Goal: Task Accomplishment & Management: Use online tool/utility

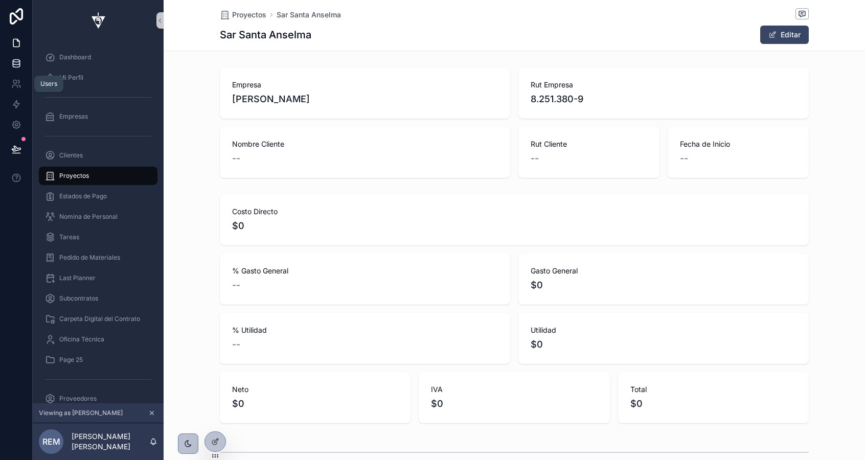
scroll to position [0, 588]
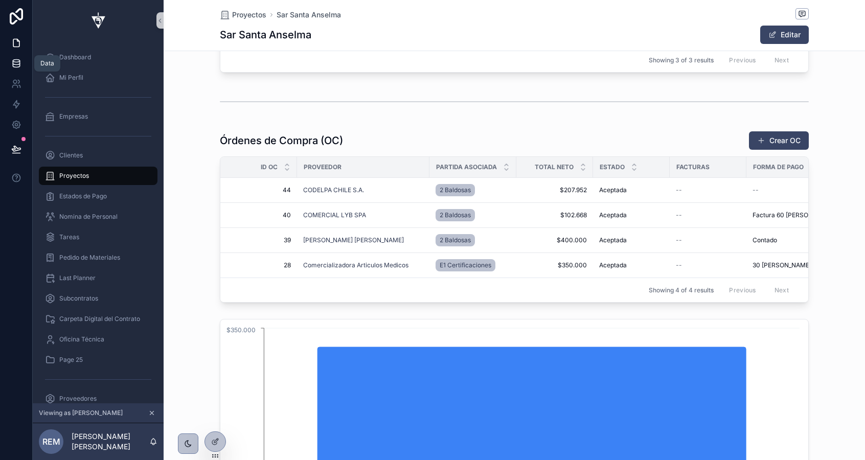
click at [17, 63] on icon at bounding box center [16, 63] width 10 height 10
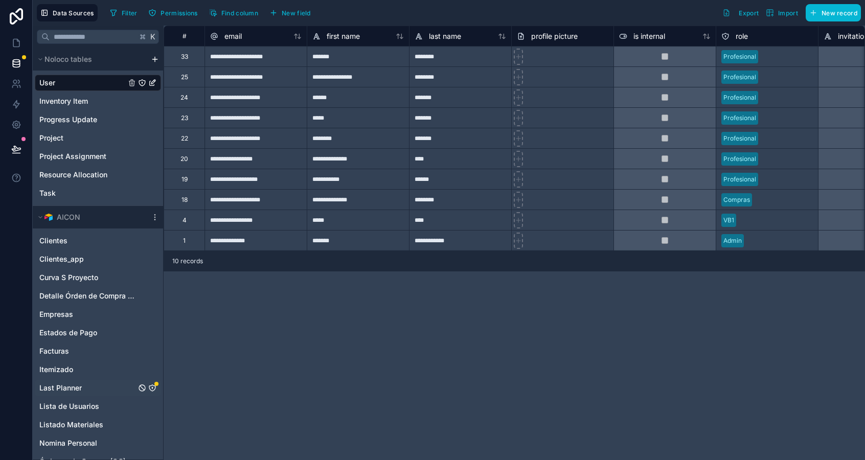
scroll to position [180, 0]
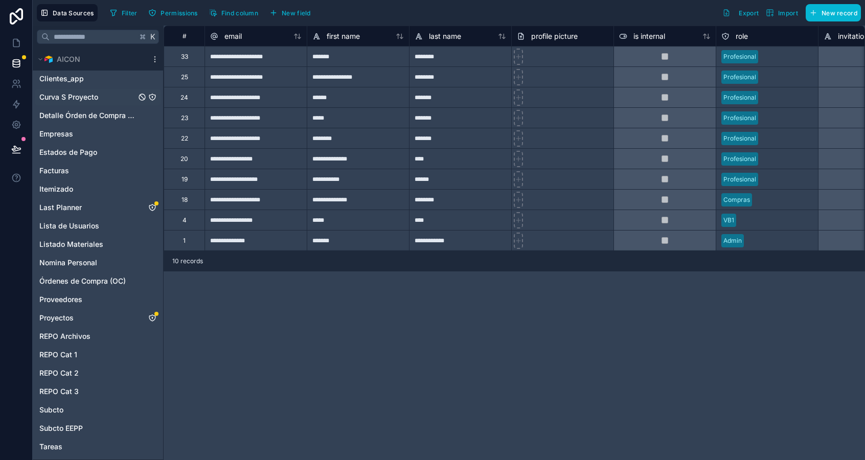
click at [83, 101] on span "Curva S Proyecto" at bounding box center [68, 97] width 59 height 10
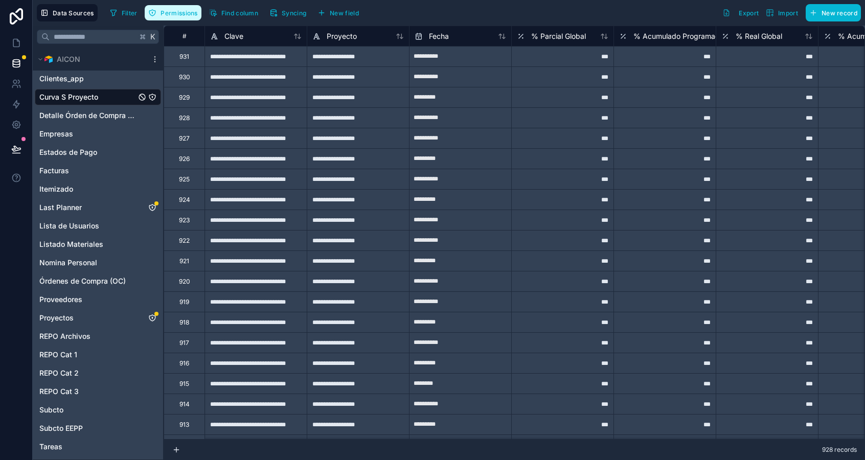
click at [185, 17] on button "Permissions" at bounding box center [173, 12] width 56 height 15
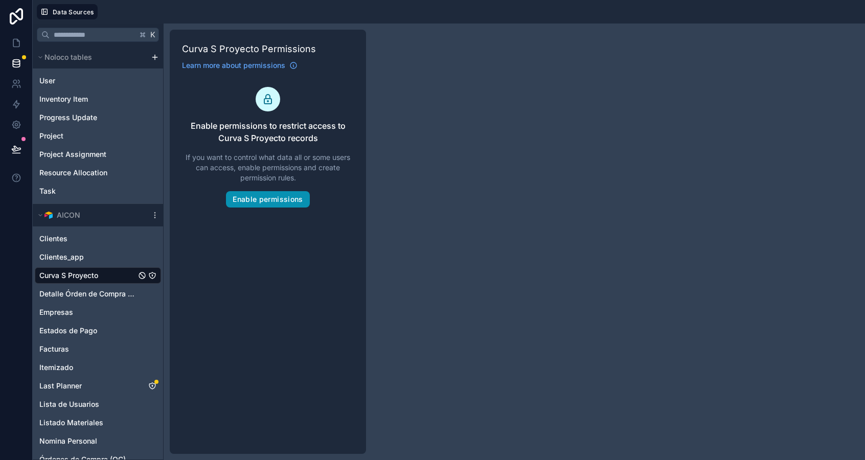
click at [246, 198] on button "Enable permissions" at bounding box center [267, 199] width 83 height 16
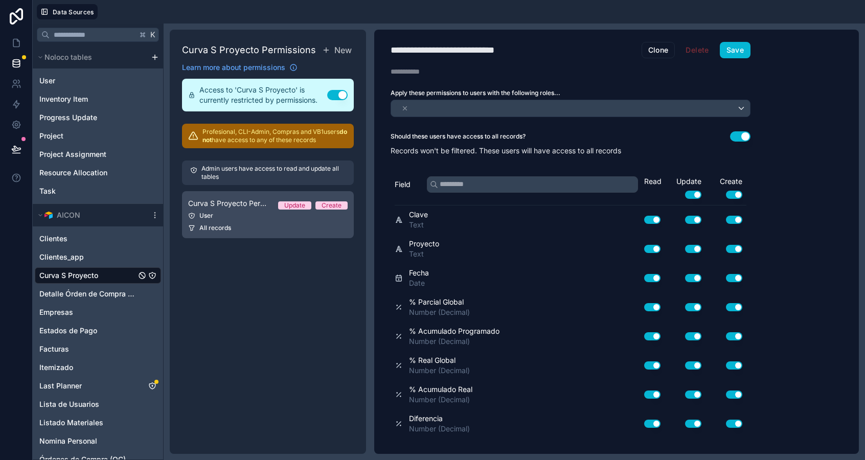
click at [282, 224] on div "All records" at bounding box center [267, 228] width 159 height 8
click at [733, 195] on button "Use setting" at bounding box center [734, 194] width 16 height 8
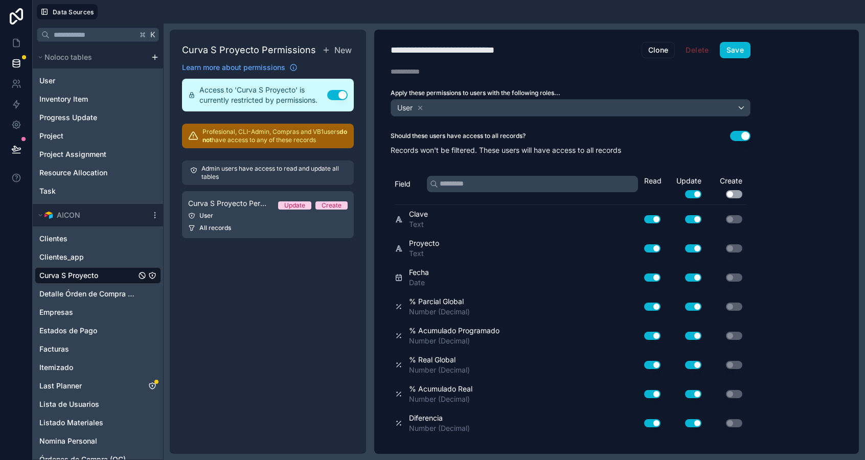
click at [695, 195] on button "Use setting" at bounding box center [693, 194] width 16 height 8
click at [446, 104] on div "User" at bounding box center [570, 108] width 359 height 16
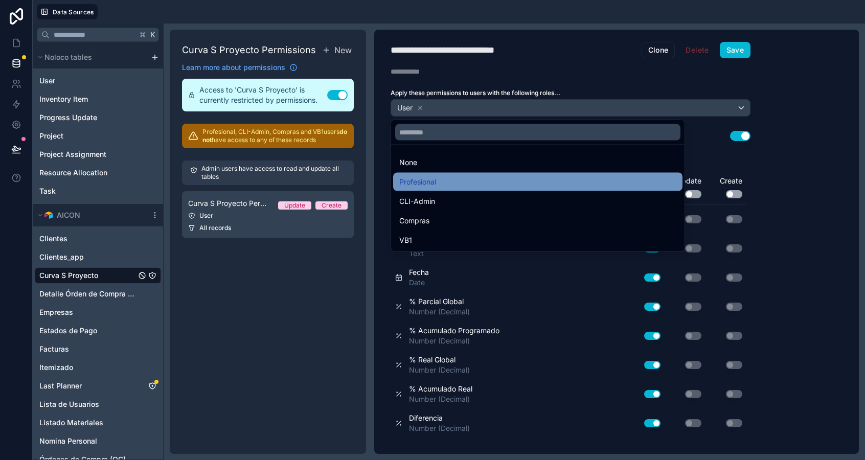
click at [438, 178] on div "Profesional" at bounding box center [537, 182] width 277 height 12
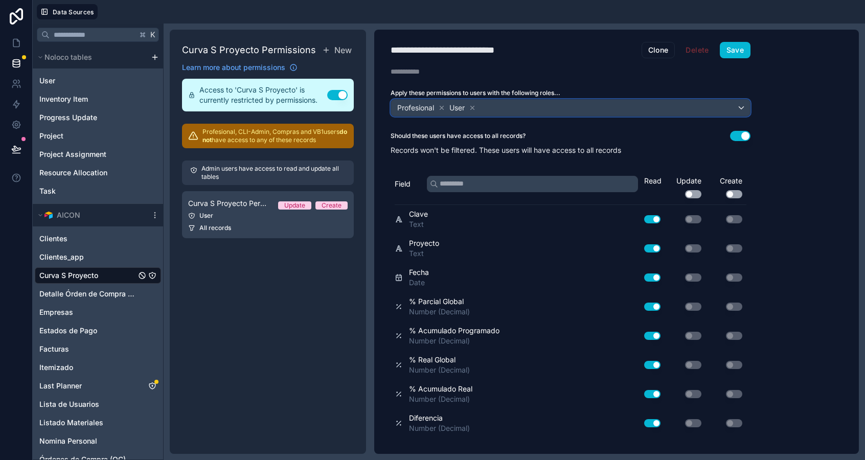
click at [456, 113] on div "User" at bounding box center [462, 108] width 29 height 12
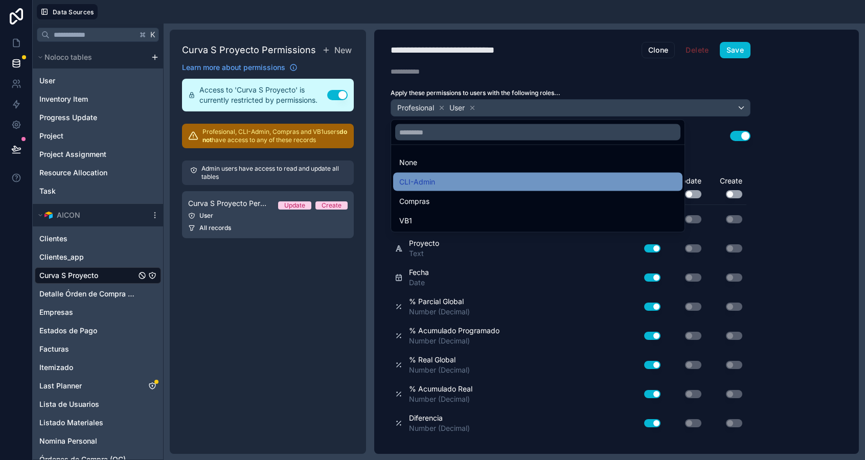
click at [476, 182] on div "CLI-Admin" at bounding box center [537, 182] width 277 height 12
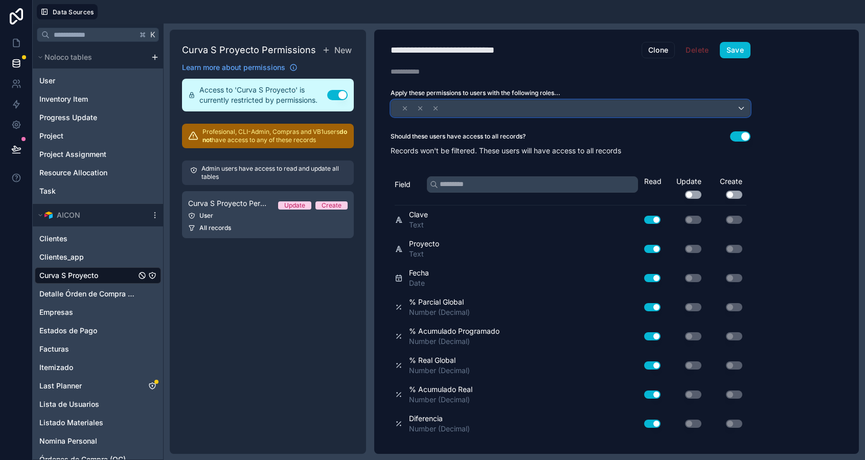
click at [537, 107] on div at bounding box center [570, 108] width 359 height 16
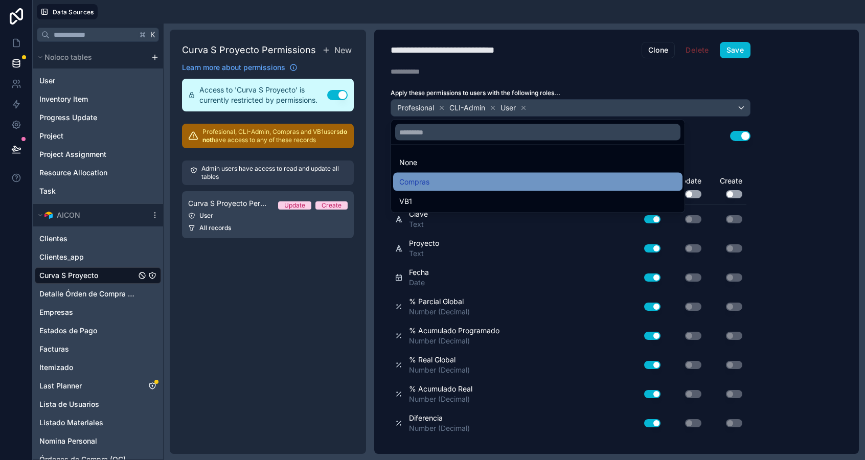
click at [532, 174] on div "Compras" at bounding box center [537, 182] width 289 height 18
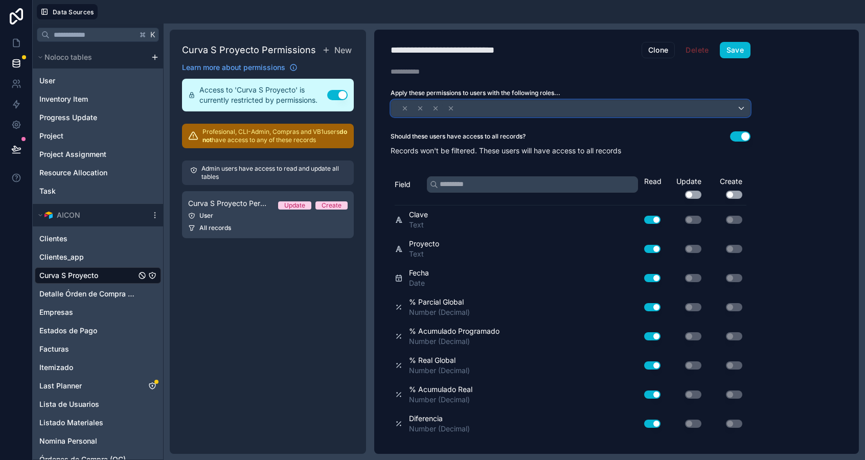
click at [576, 103] on div at bounding box center [570, 108] width 359 height 16
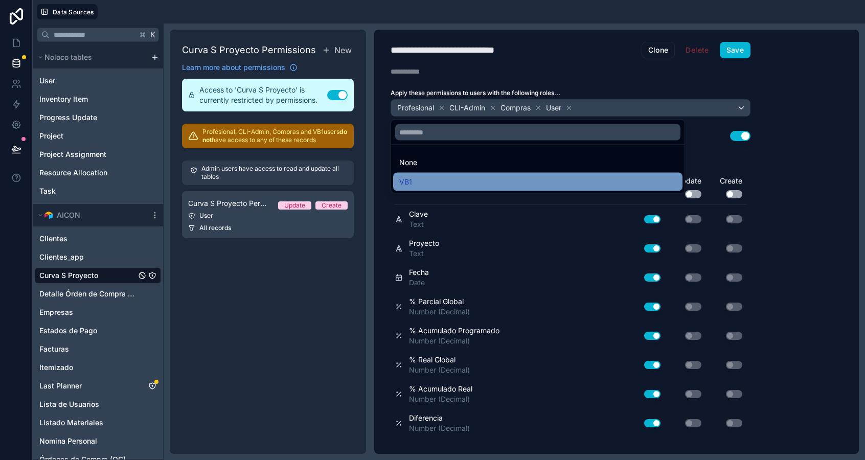
drag, startPoint x: 568, startPoint y: 167, endPoint x: 568, endPoint y: 177, distance: 10.2
click at [568, 177] on ul "None VB1" at bounding box center [537, 169] width 293 height 48
click at [568, 177] on div "VB1" at bounding box center [537, 182] width 277 height 12
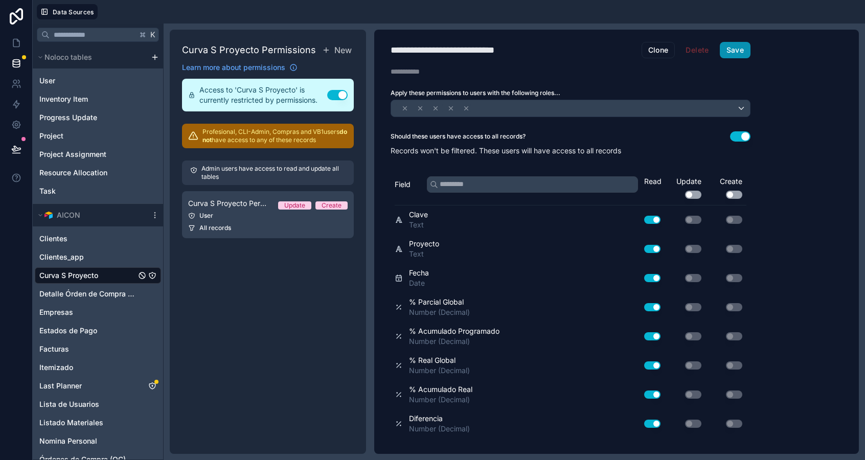
click at [734, 51] on button "Save" at bounding box center [735, 50] width 31 height 16
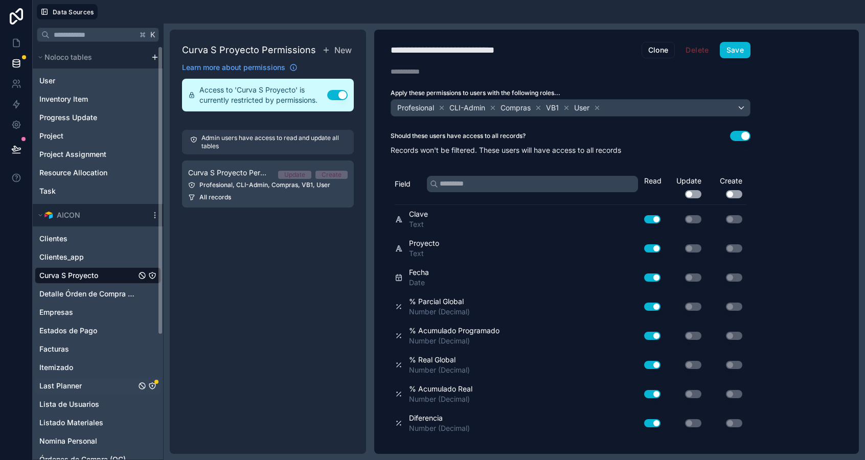
click at [104, 385] on link "Last Planner" at bounding box center [87, 386] width 97 height 10
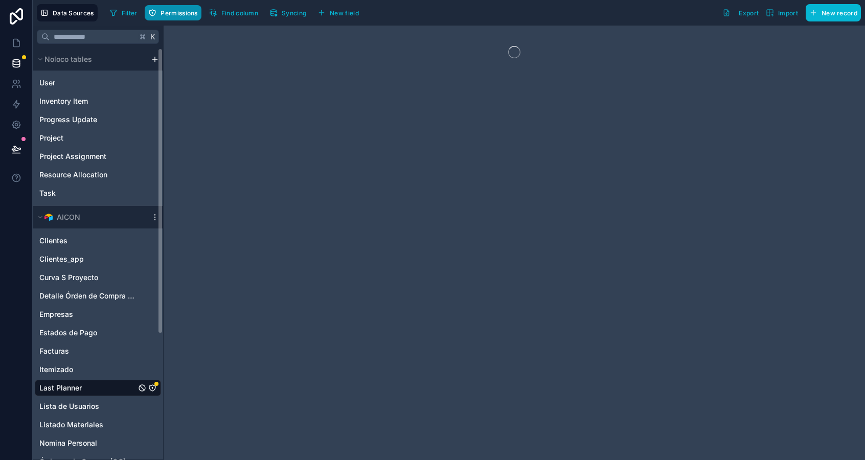
click at [173, 12] on span "Permissions" at bounding box center [179, 13] width 37 height 8
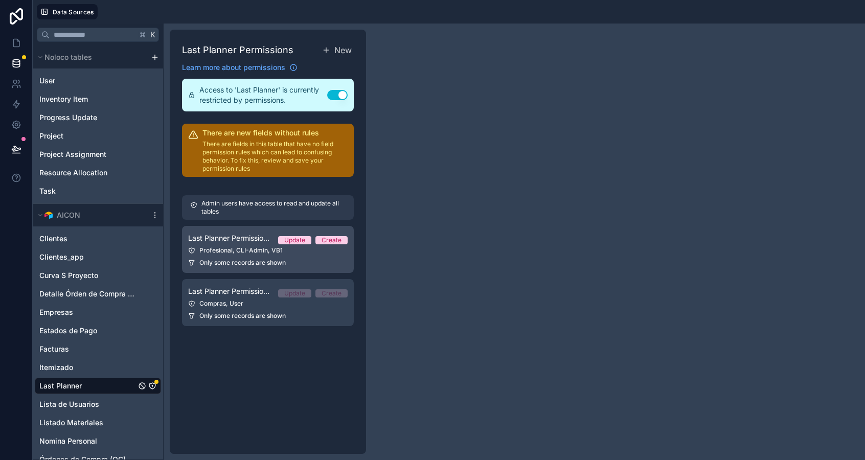
click at [241, 258] on link "Last Planner Permission 2 Update Create Profesional, CLI-Admin, VB1 Only some r…" at bounding box center [268, 249] width 172 height 47
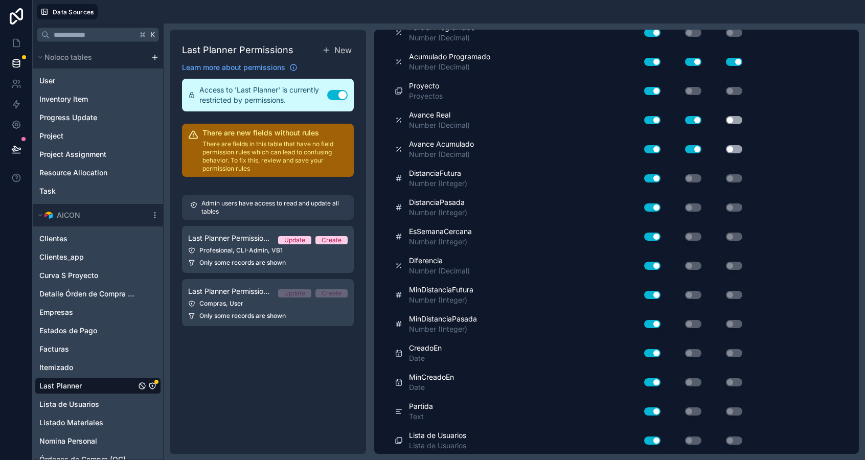
scroll to position [514, 0]
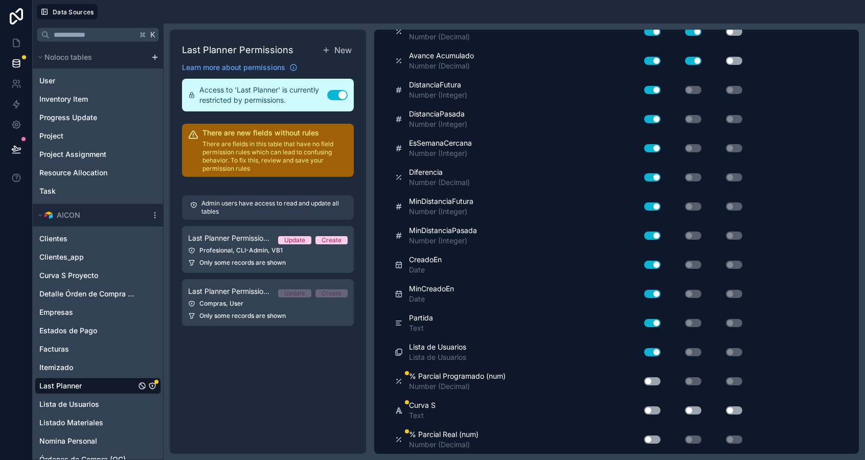
click at [650, 382] on button "Use setting" at bounding box center [652, 381] width 16 height 8
click at [651, 407] on button "Use setting" at bounding box center [652, 410] width 16 height 8
click at [650, 441] on button "Use setting" at bounding box center [652, 440] width 16 height 8
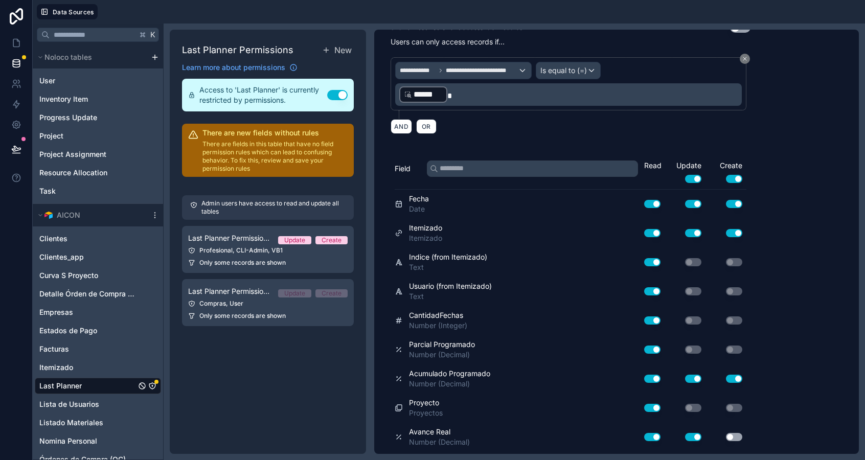
scroll to position [0, 0]
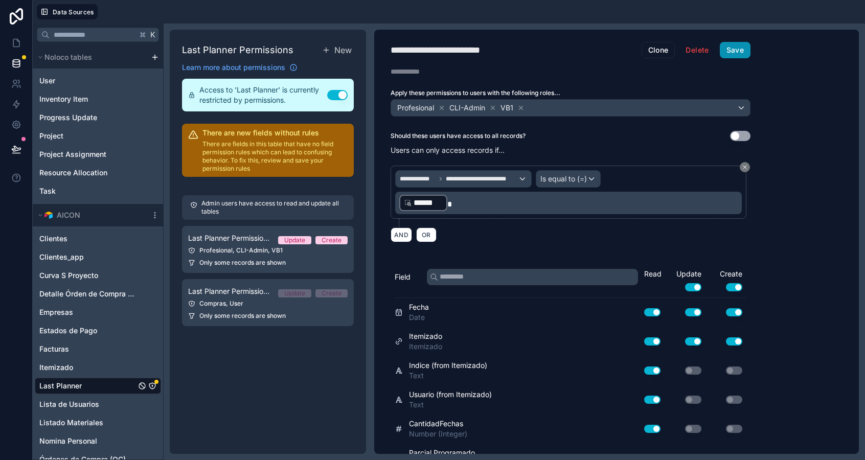
click at [728, 47] on button "Save" at bounding box center [735, 50] width 31 height 16
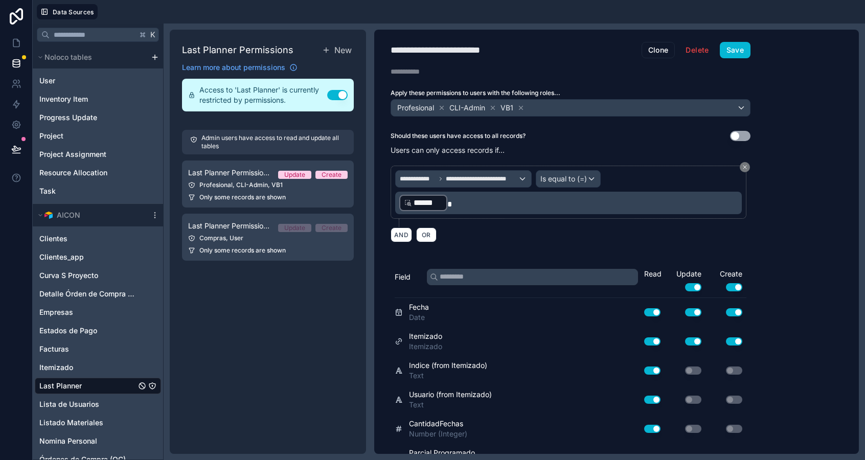
click at [237, 305] on div "Last Planner Permissions New Learn more about permissions Access to 'Last Plann…" at bounding box center [268, 242] width 196 height 424
click at [246, 244] on link "Last Planner Permission 1 Update Create Compras, User Only some records are sho…" at bounding box center [268, 237] width 172 height 47
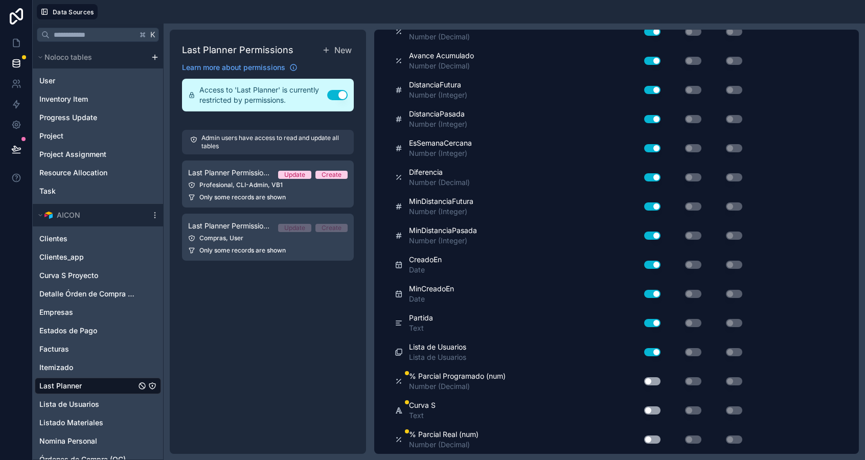
scroll to position [514, 0]
click at [644, 382] on button "Use setting" at bounding box center [652, 381] width 16 height 8
click at [653, 408] on button "Use setting" at bounding box center [652, 410] width 16 height 8
click at [653, 436] on button "Use setting" at bounding box center [652, 440] width 16 height 8
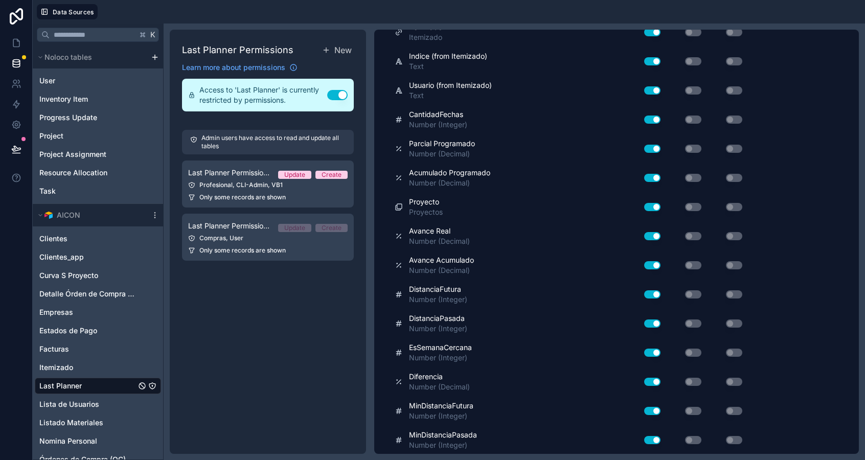
scroll to position [0, 0]
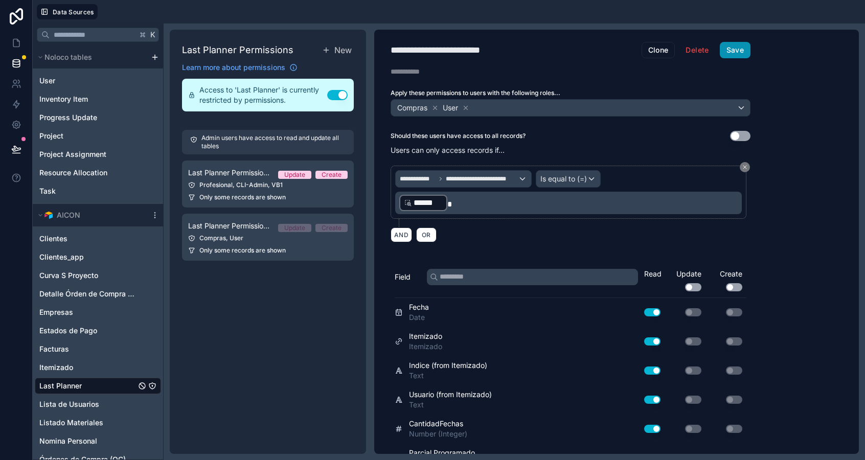
click at [731, 53] on button "Save" at bounding box center [735, 50] width 31 height 16
click at [12, 41] on icon at bounding box center [16, 43] width 10 height 10
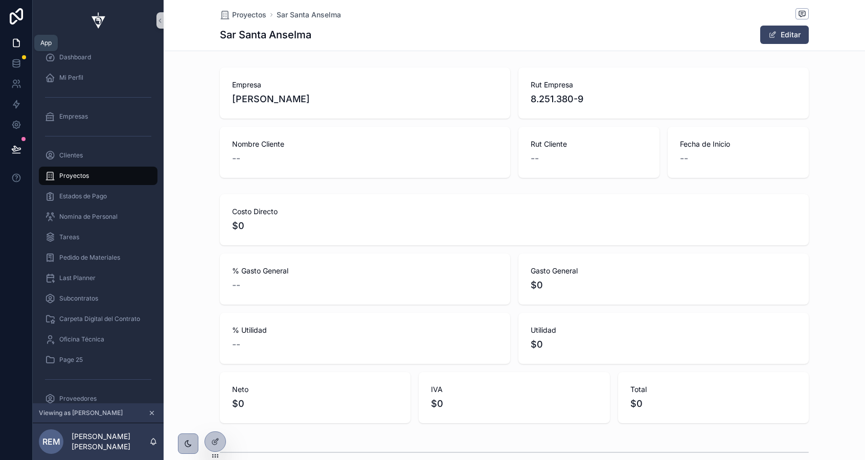
scroll to position [0, 588]
click at [21, 62] on link at bounding box center [16, 63] width 32 height 20
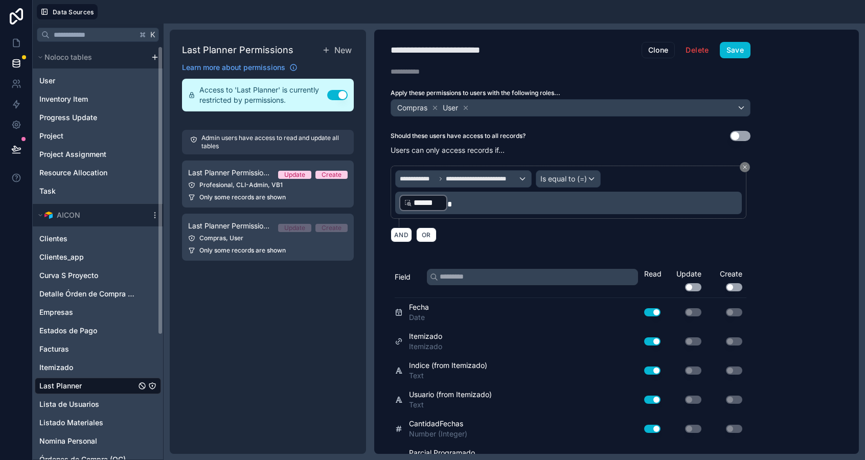
scroll to position [178, 0]
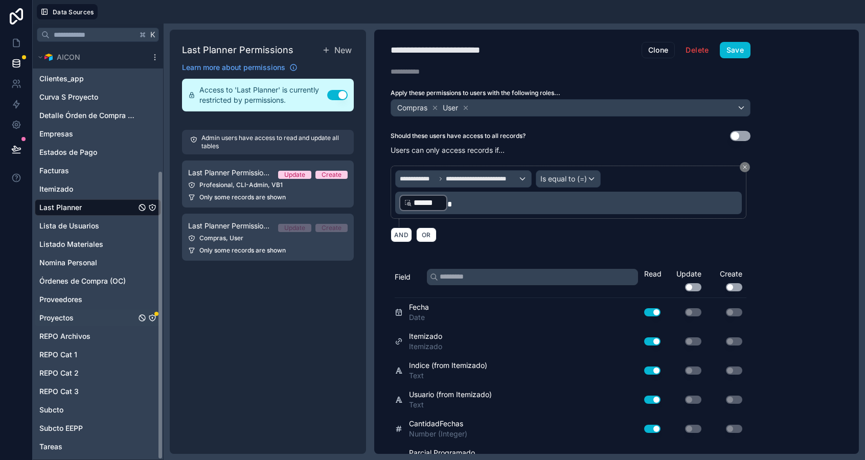
click at [78, 316] on link "Proyectos" at bounding box center [87, 318] width 97 height 10
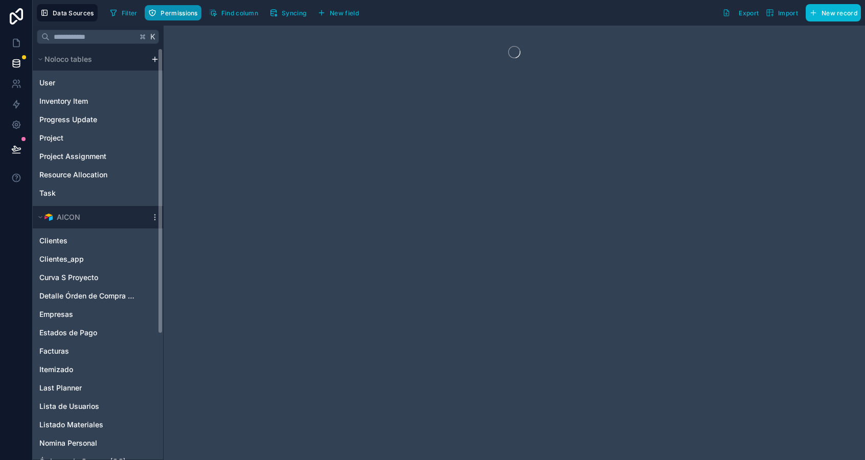
click at [168, 15] on span "Permissions" at bounding box center [179, 13] width 37 height 8
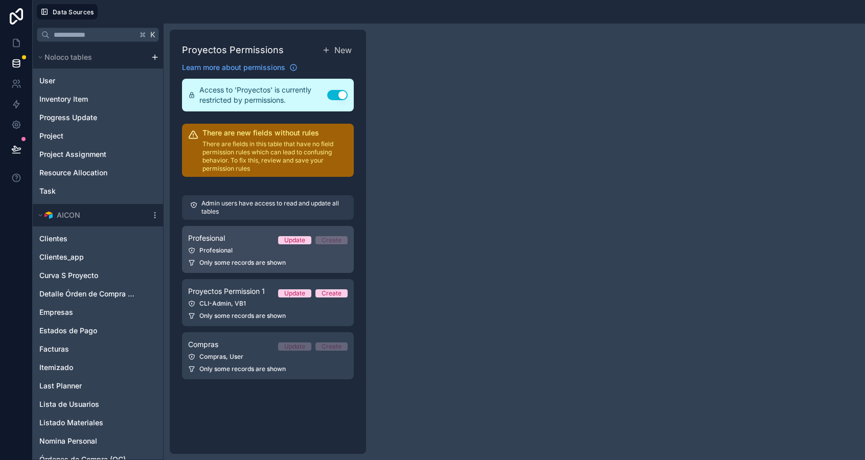
click at [236, 257] on link "Profesional Update Create Profesional Only some records are shown" at bounding box center [268, 249] width 172 height 47
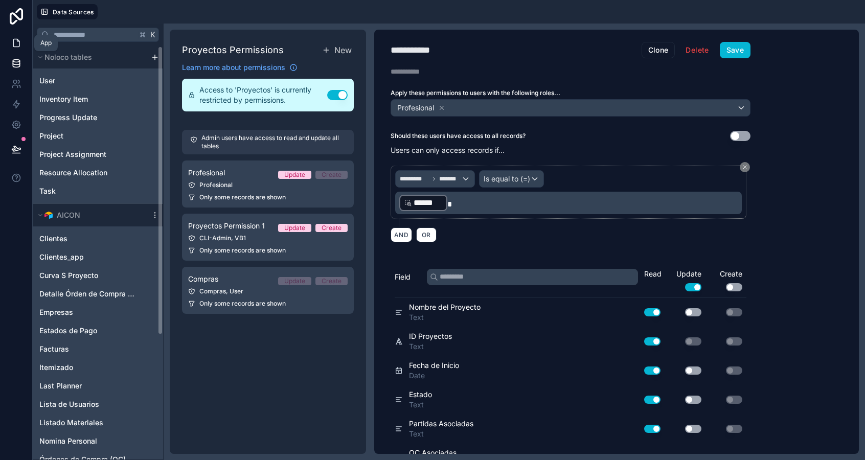
click at [18, 38] on icon at bounding box center [16, 43] width 10 height 10
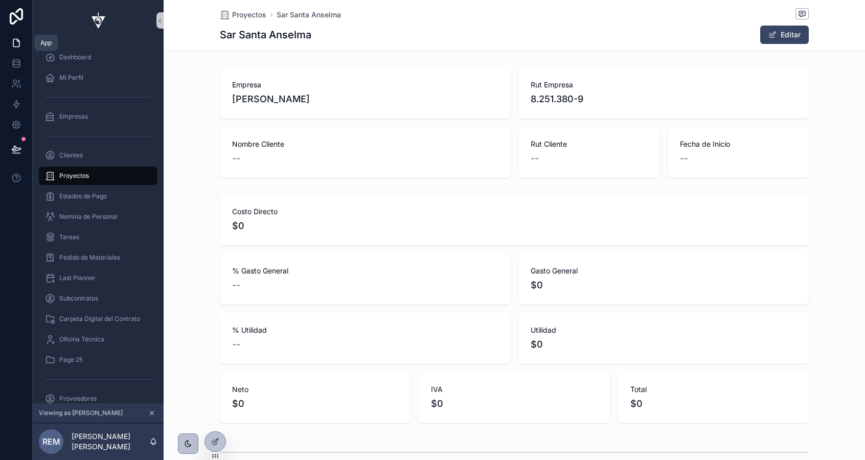
scroll to position [0, 588]
click at [79, 365] on div "Page 25" at bounding box center [98, 360] width 106 height 16
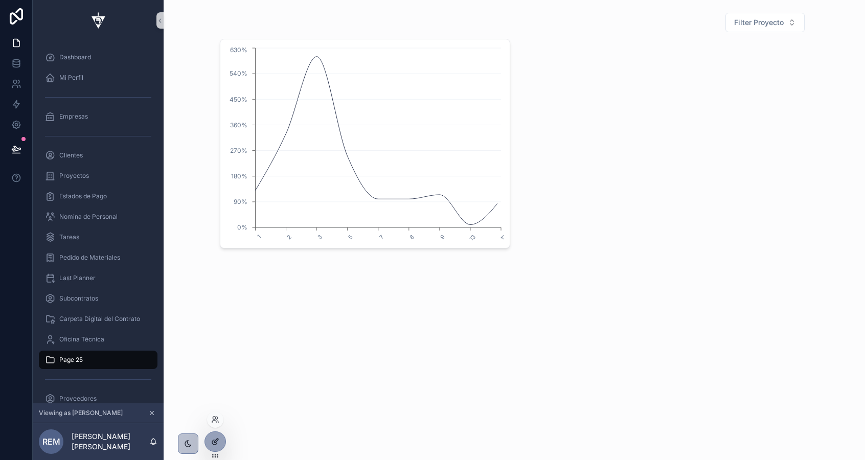
click at [219, 441] on icon at bounding box center [215, 442] width 8 height 8
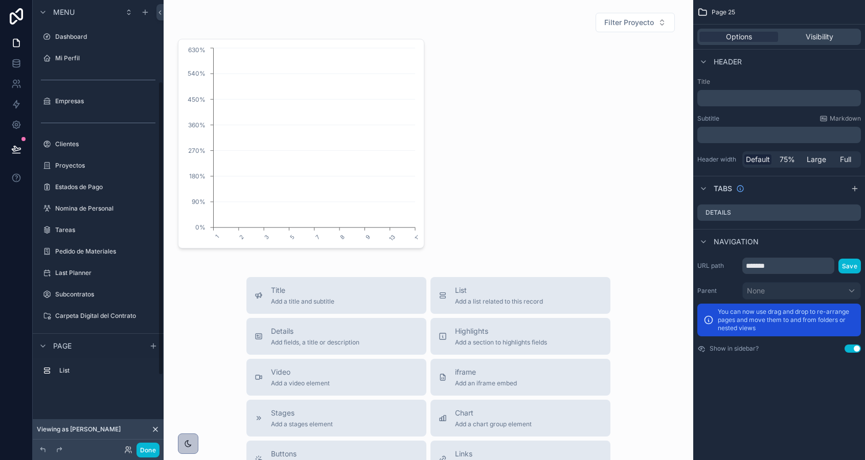
scroll to position [124, 0]
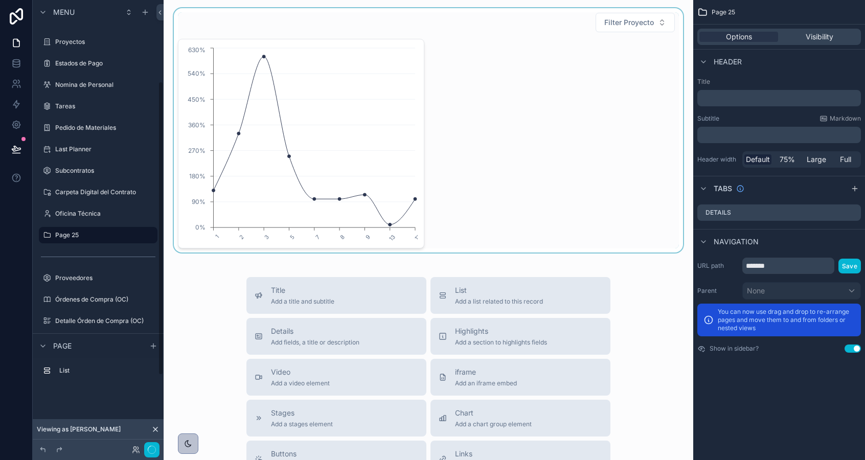
click at [360, 67] on div "scrollable content" at bounding box center [428, 130] width 513 height 244
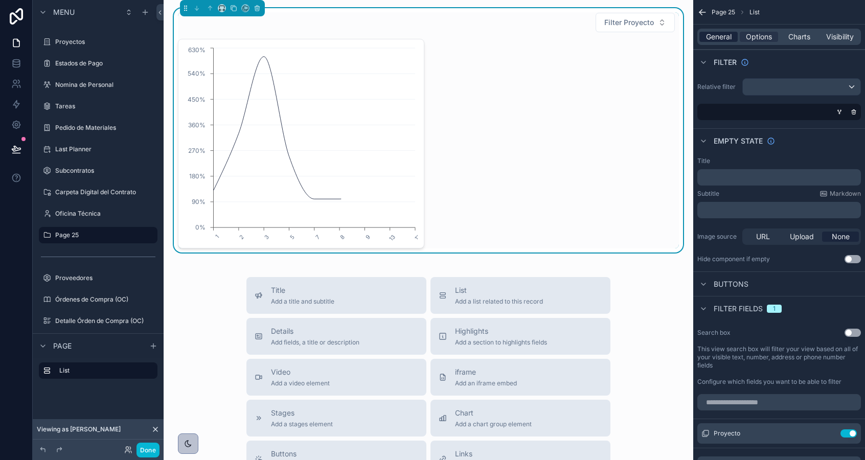
click at [706, 34] on span "General" at bounding box center [719, 37] width 26 height 10
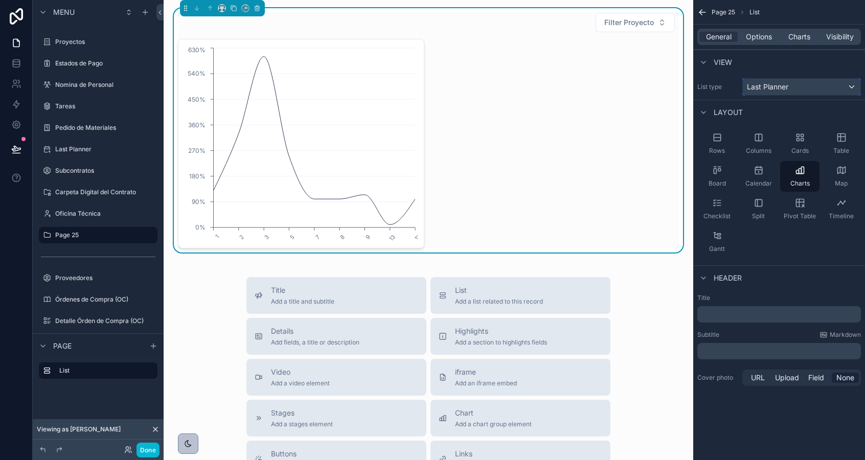
click at [765, 82] on span "Last Planner" at bounding box center [767, 87] width 41 height 10
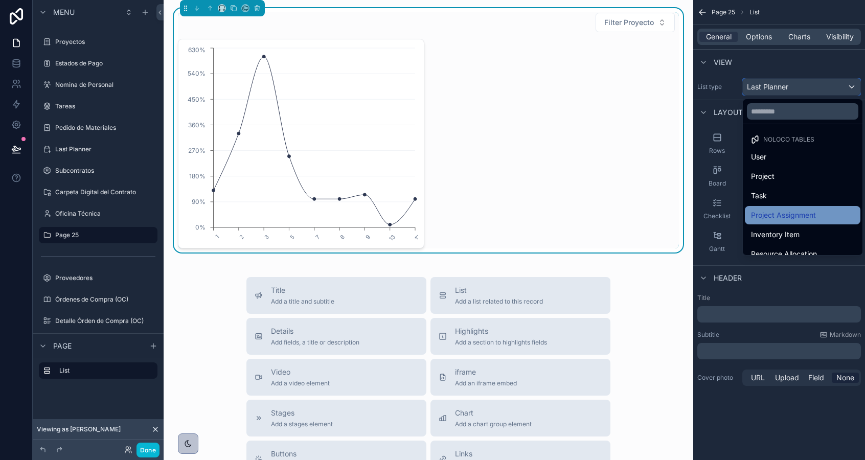
scroll to position [472, 0]
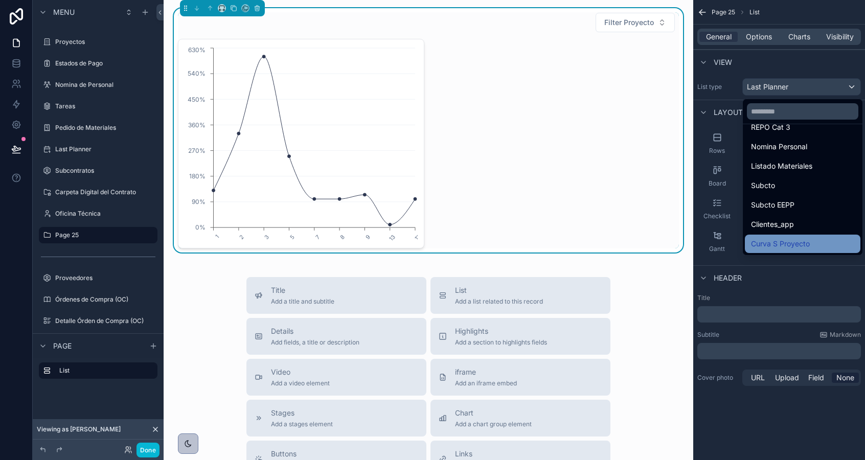
click at [789, 238] on span "Curva S Proyecto" at bounding box center [780, 244] width 59 height 12
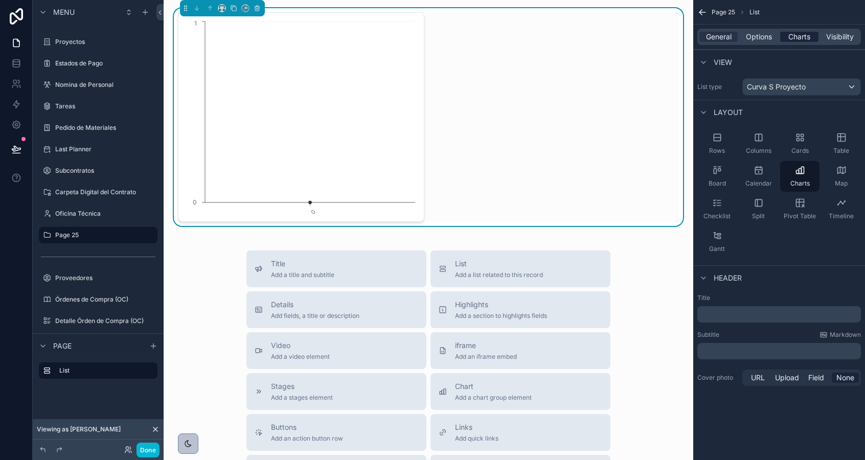
click at [800, 36] on span "Charts" at bounding box center [799, 37] width 22 height 10
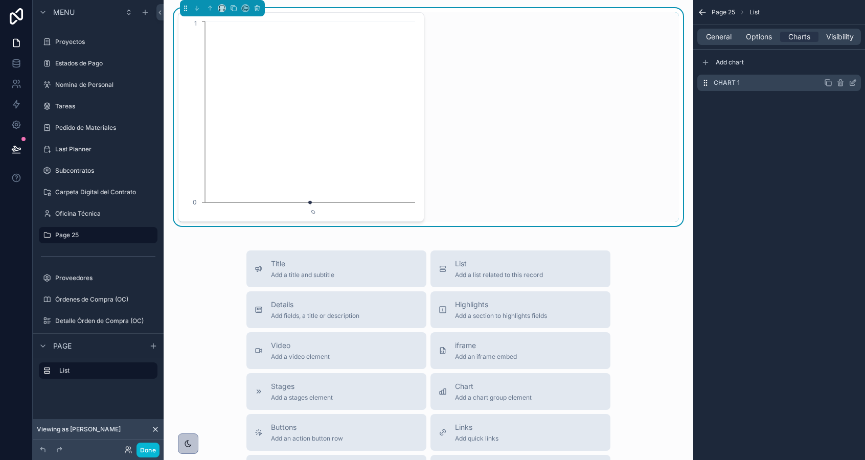
click at [854, 81] on icon "scrollable content" at bounding box center [853, 83] width 8 height 8
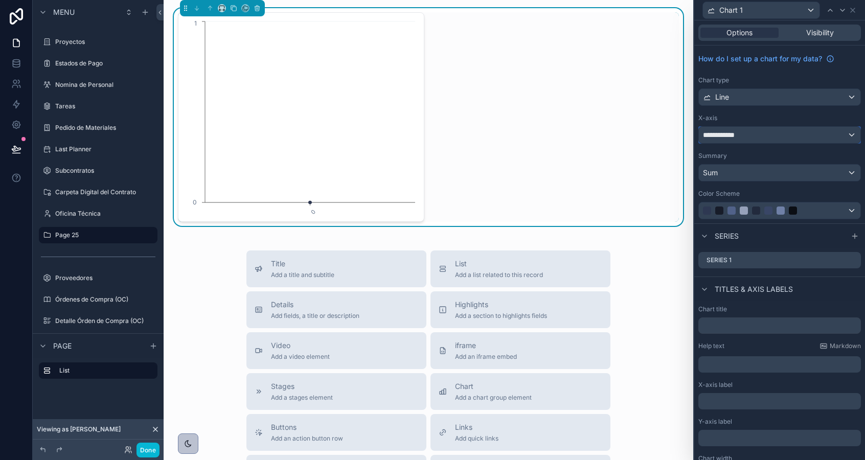
click at [718, 135] on span "**********" at bounding box center [722, 135] width 38 height 10
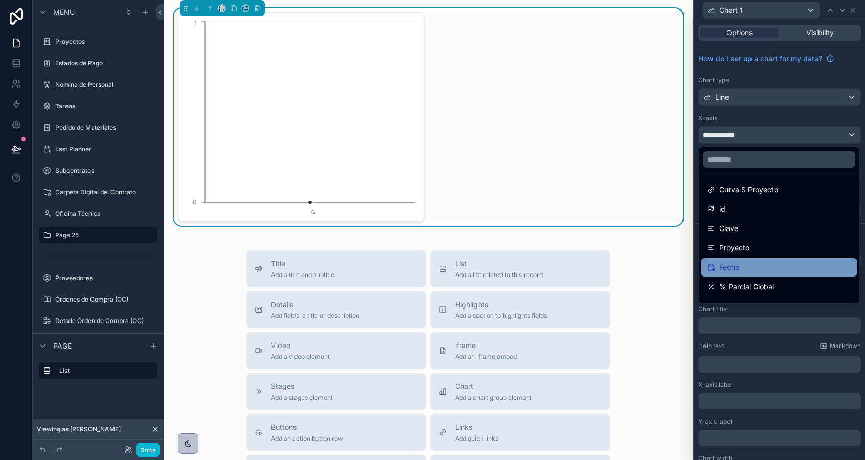
click at [727, 267] on span "Fecha" at bounding box center [729, 267] width 20 height 12
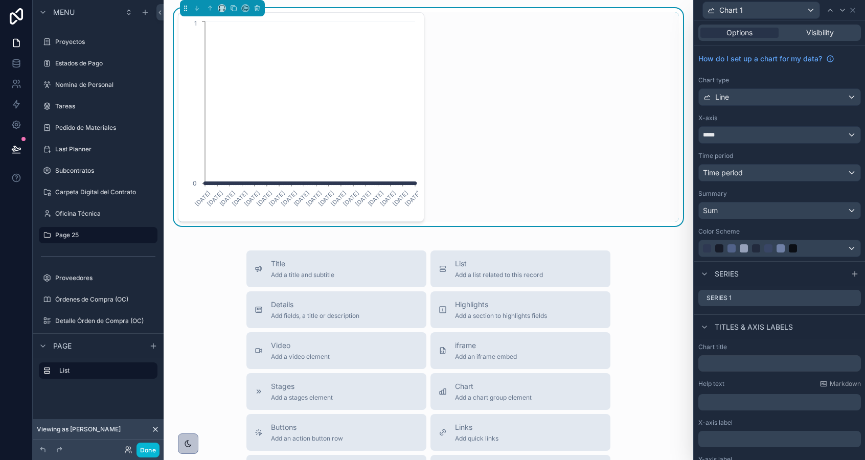
scroll to position [63, 0]
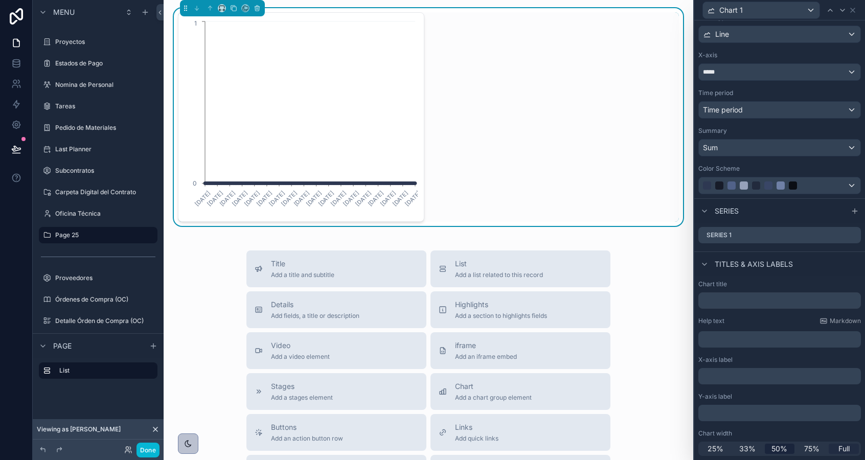
click at [845, 448] on span "Full" at bounding box center [843, 449] width 11 height 10
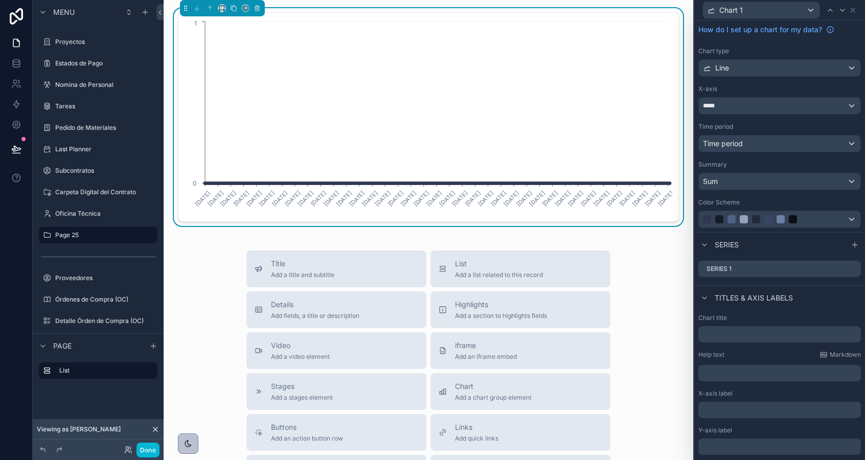
scroll to position [0, 0]
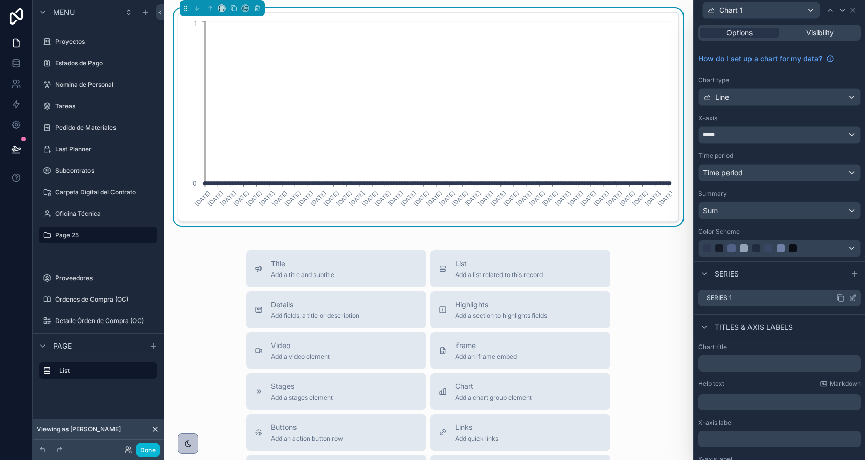
click at [854, 298] on icon at bounding box center [853, 298] width 8 height 8
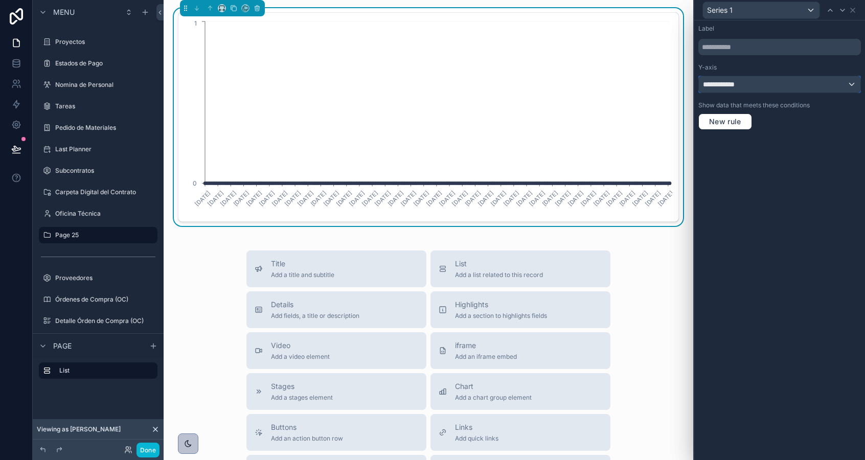
click at [720, 83] on span "**********" at bounding box center [722, 84] width 38 height 10
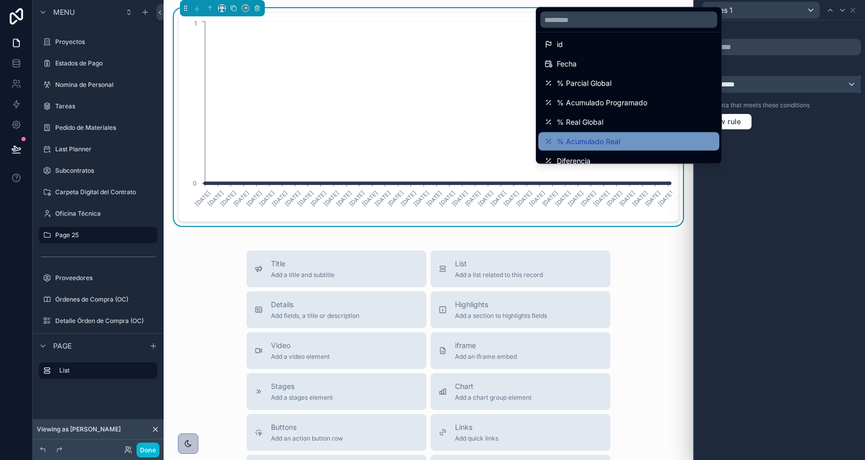
scroll to position [53, 0]
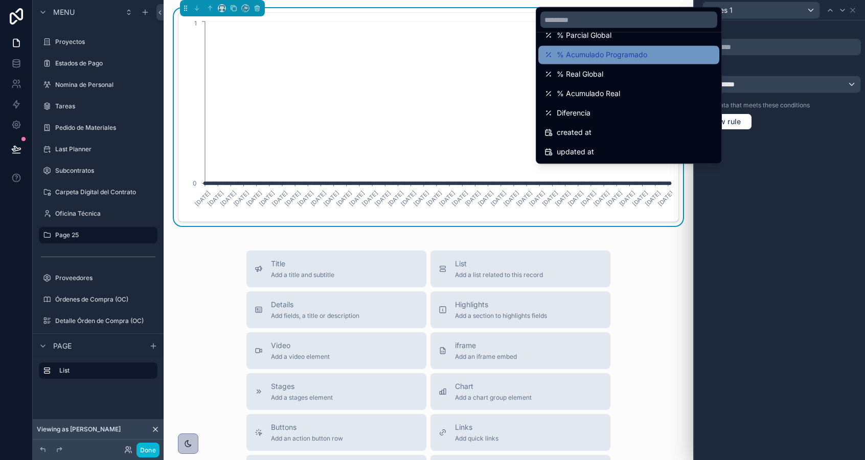
click at [609, 57] on span "% Acumulado Programado" at bounding box center [602, 55] width 90 height 12
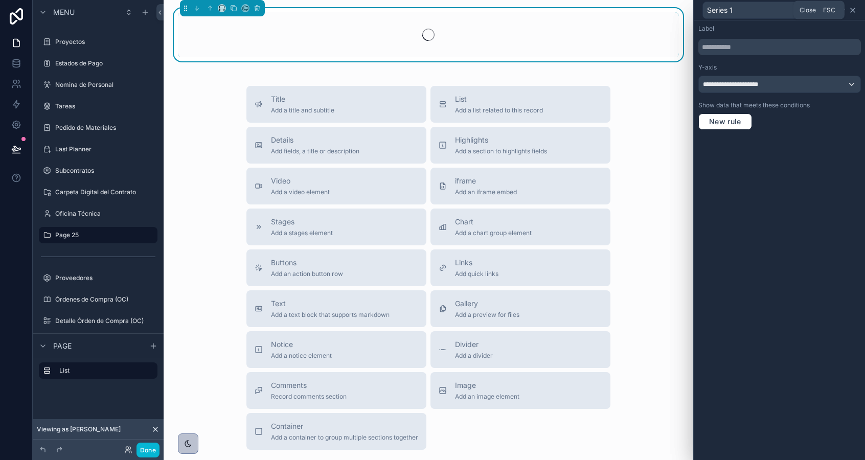
click at [852, 10] on icon at bounding box center [853, 10] width 4 height 4
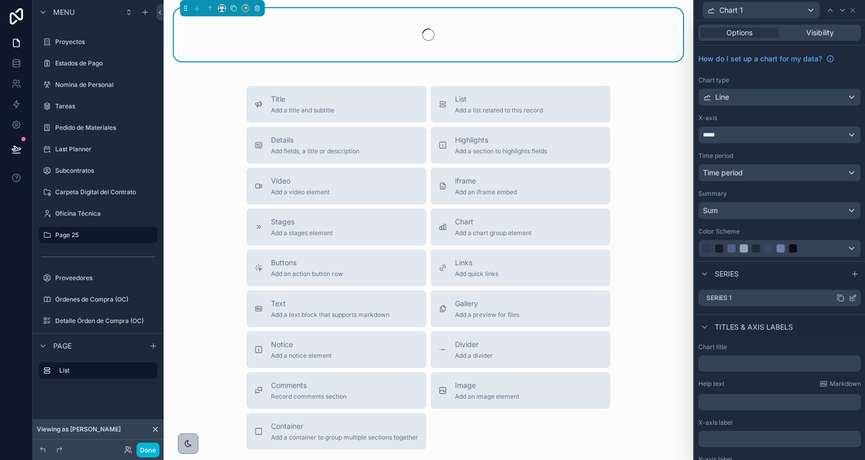
click at [840, 299] on icon at bounding box center [840, 298] width 8 height 8
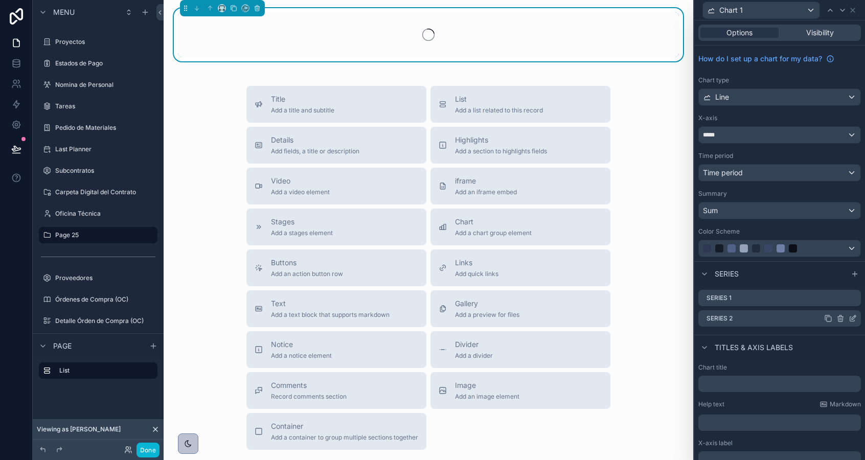
click at [851, 320] on icon at bounding box center [853, 318] width 8 height 8
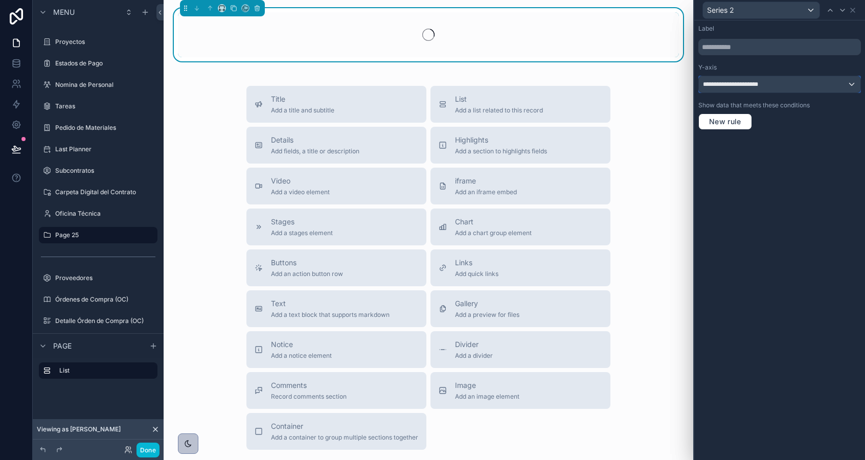
click at [734, 85] on span "**********" at bounding box center [742, 84] width 78 height 8
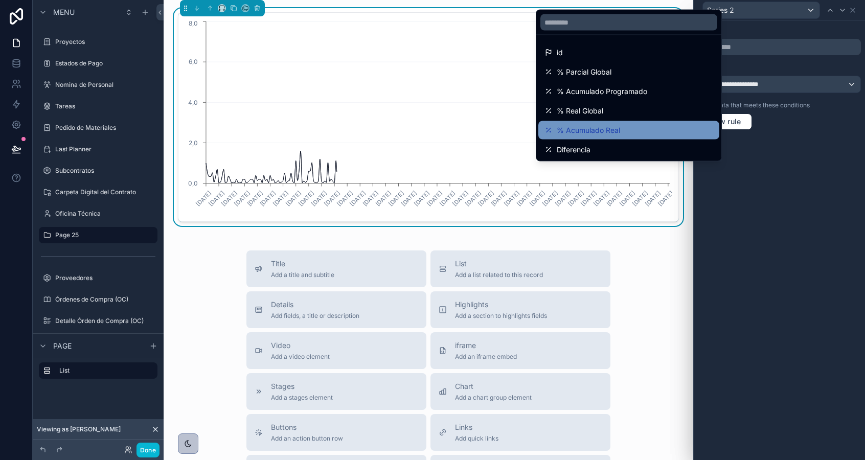
click at [633, 130] on div "% Acumulado Real" at bounding box center [628, 130] width 169 height 12
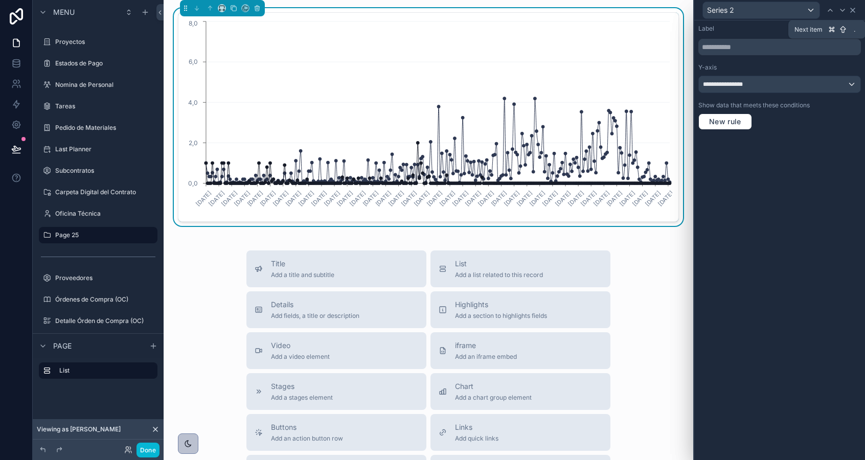
click at [854, 8] on icon at bounding box center [853, 10] width 8 height 8
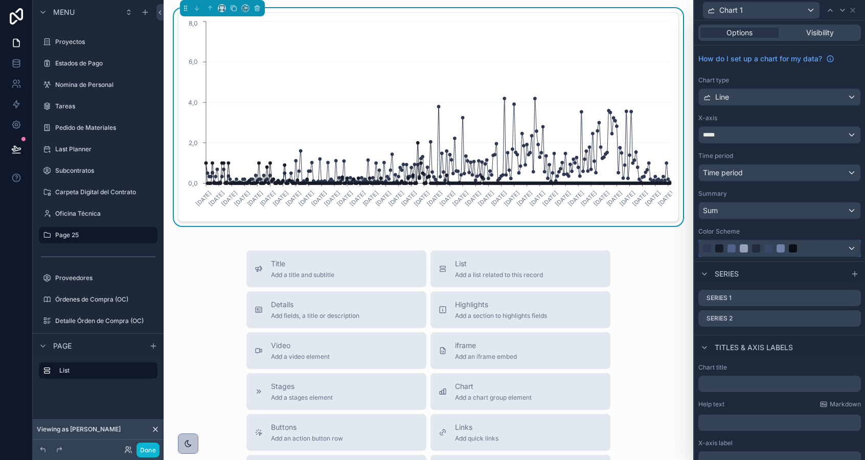
click at [789, 249] on div at bounding box center [793, 248] width 8 height 8
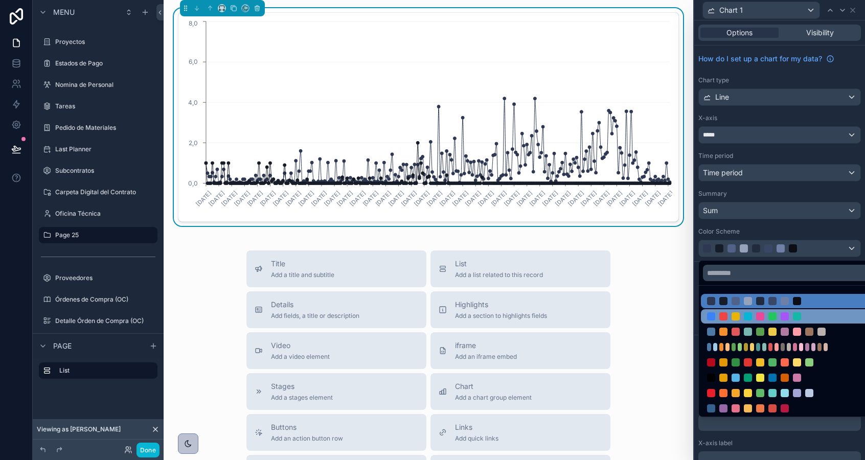
click at [779, 315] on div at bounding box center [772, 316] width 131 height 8
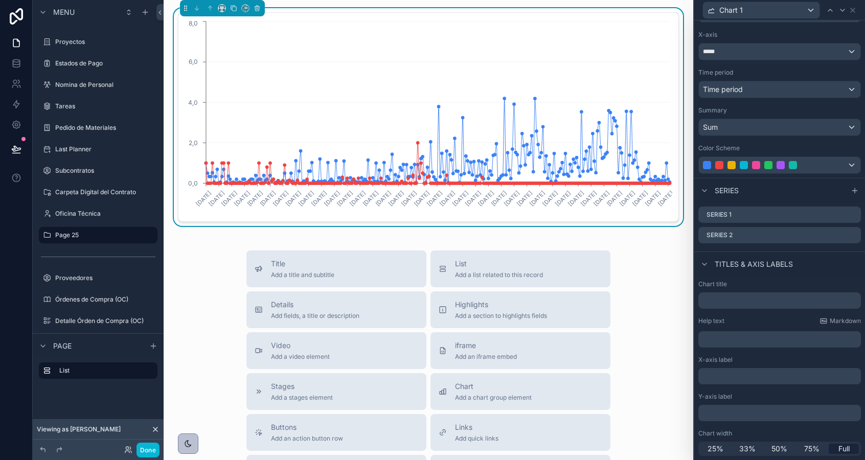
scroll to position [0, 0]
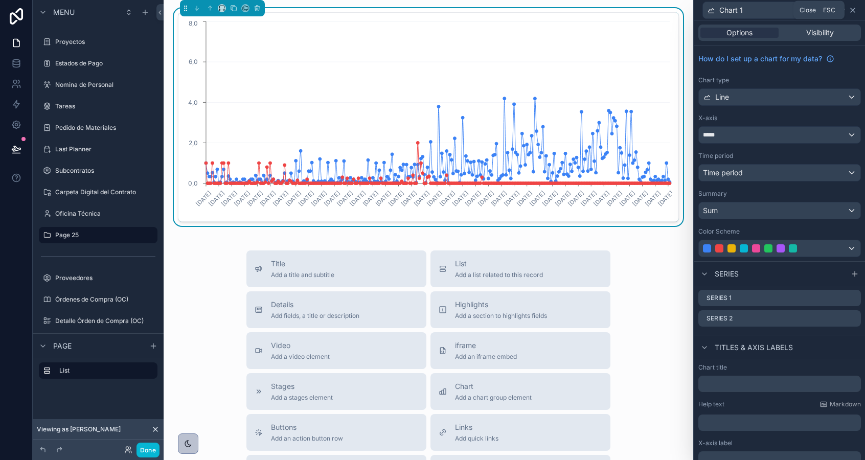
click at [851, 11] on icon at bounding box center [853, 10] width 8 height 8
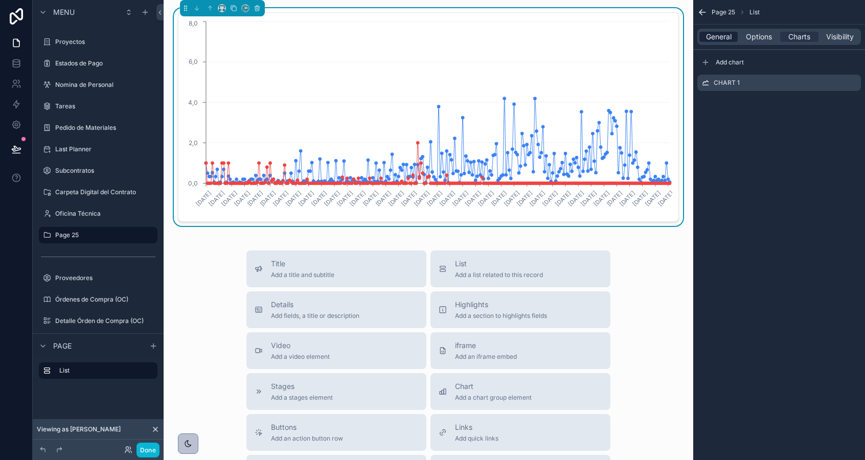
click at [723, 41] on span "General" at bounding box center [719, 37] width 26 height 10
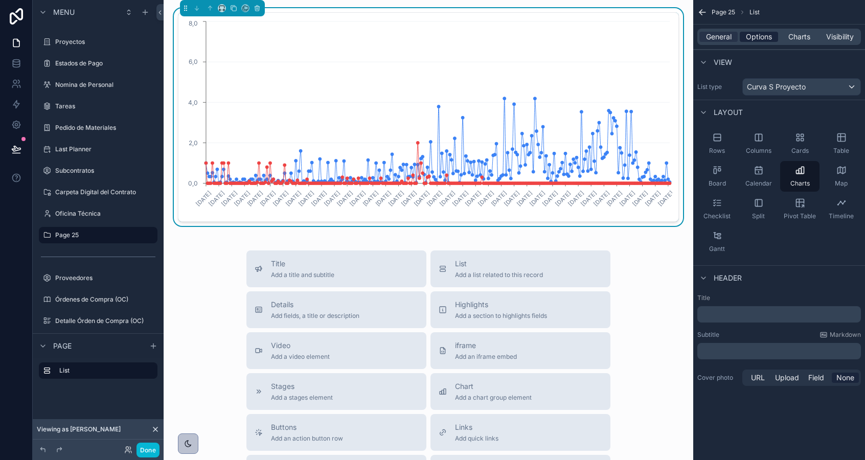
click at [749, 39] on span "Options" at bounding box center [759, 37] width 26 height 10
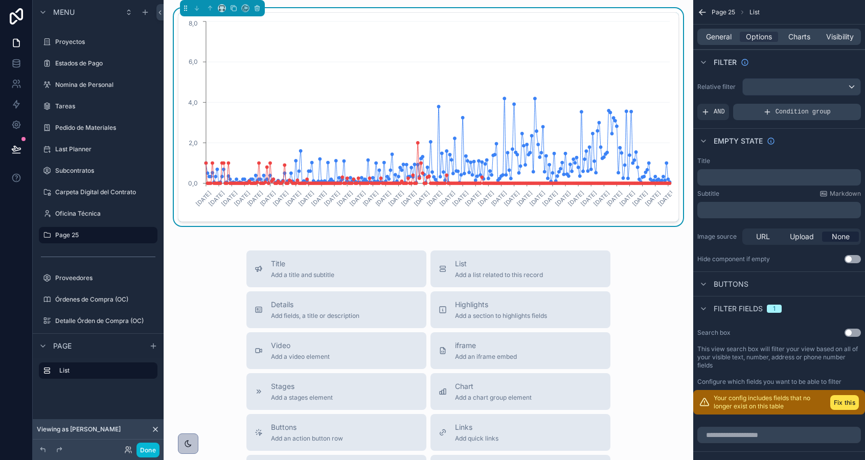
click at [827, 112] on span "Condition group" at bounding box center [802, 112] width 55 height 8
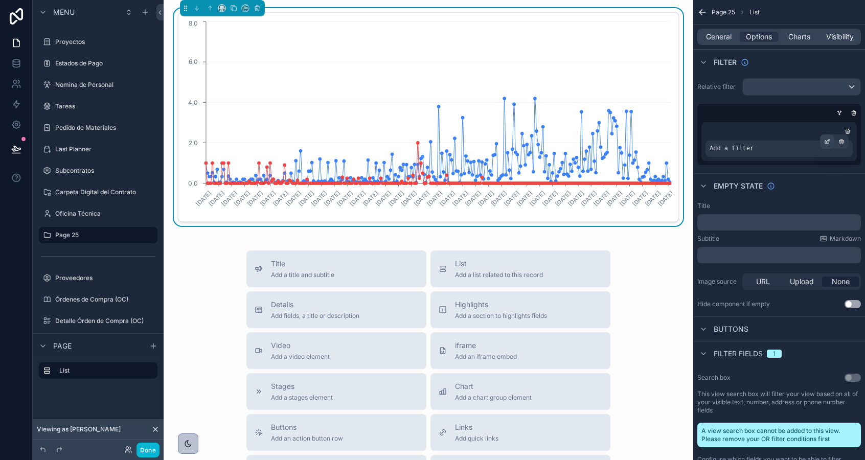
click at [828, 141] on icon "scrollable content" at bounding box center [828, 140] width 3 height 3
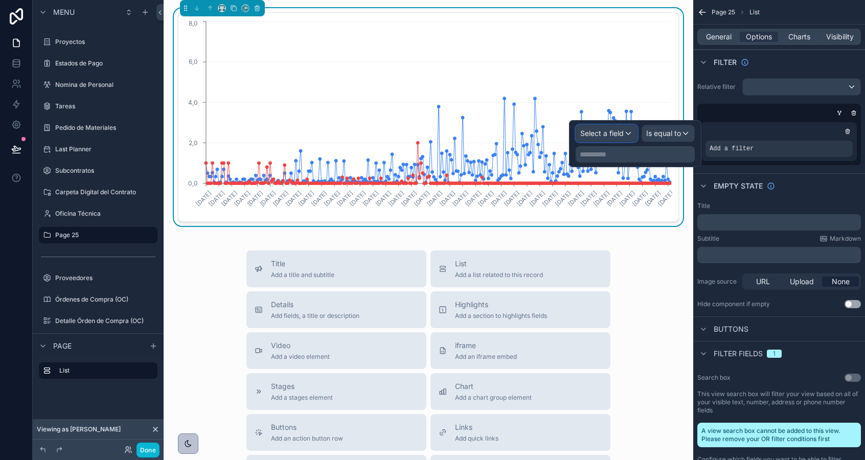
click at [617, 141] on div "Select a field" at bounding box center [606, 133] width 61 height 16
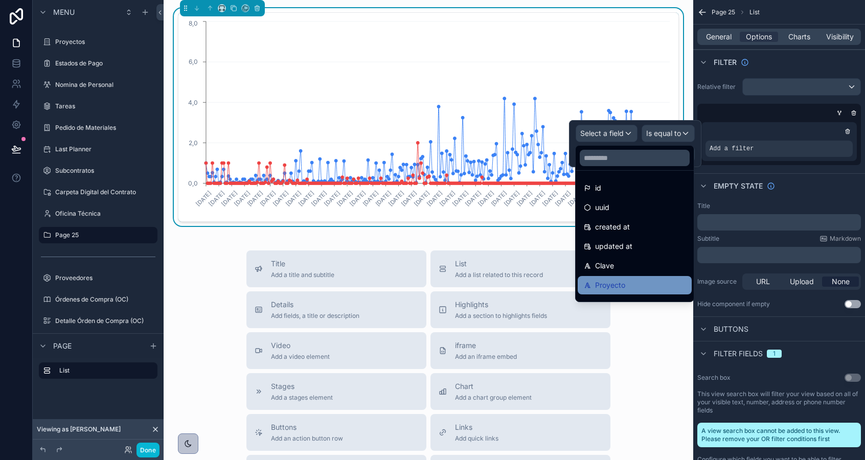
click at [614, 280] on span "Proyecto" at bounding box center [610, 285] width 30 height 12
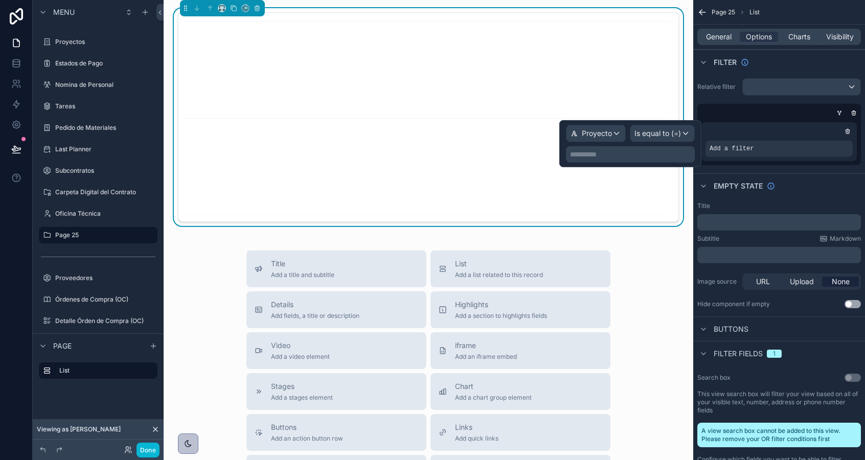
click at [625, 159] on div "**********" at bounding box center [630, 154] width 129 height 16
click at [624, 154] on p "**********" at bounding box center [631, 154] width 123 height 10
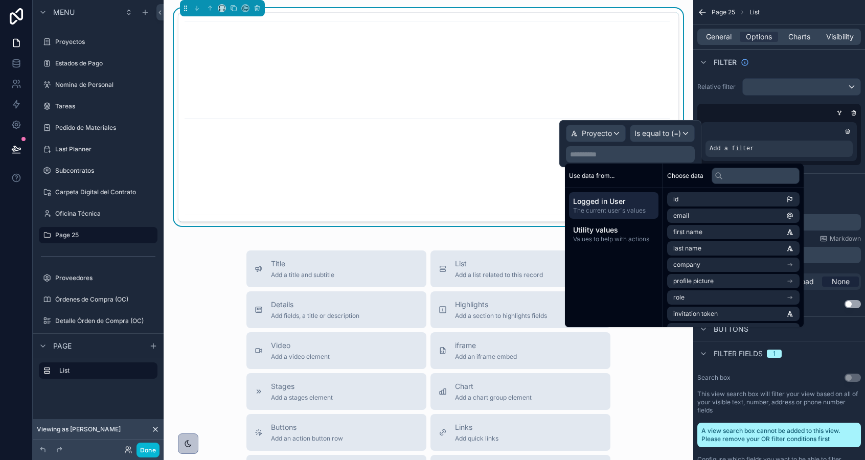
click at [599, 153] on p "**********" at bounding box center [631, 154] width 123 height 10
click at [653, 134] on span "Is equal to (=)" at bounding box center [657, 133] width 47 height 10
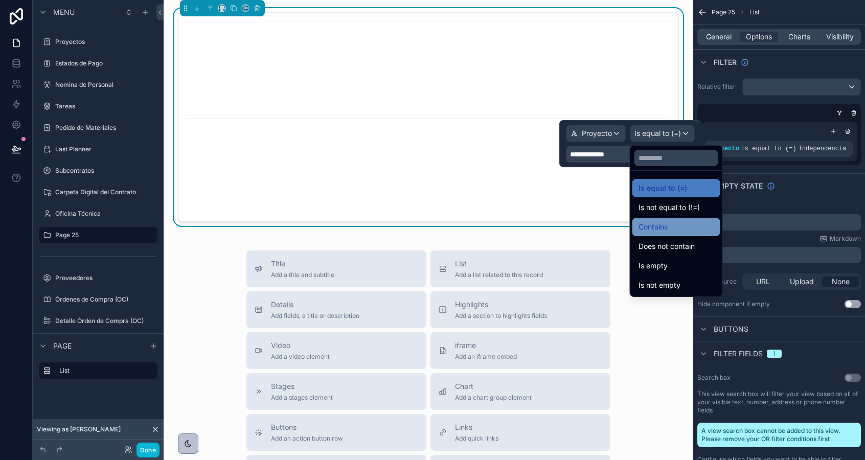
click at [660, 231] on span "Contains" at bounding box center [652, 227] width 29 height 12
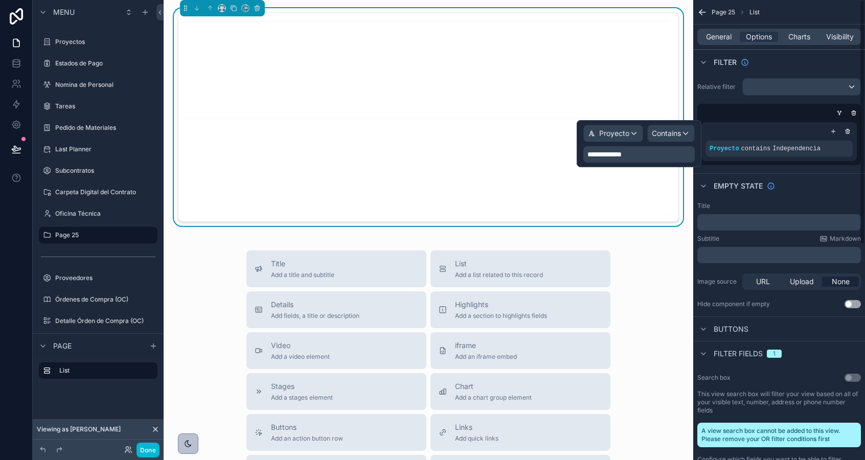
click at [714, 102] on div "Relative filter Proyecto contains Independencia" at bounding box center [779, 121] width 172 height 95
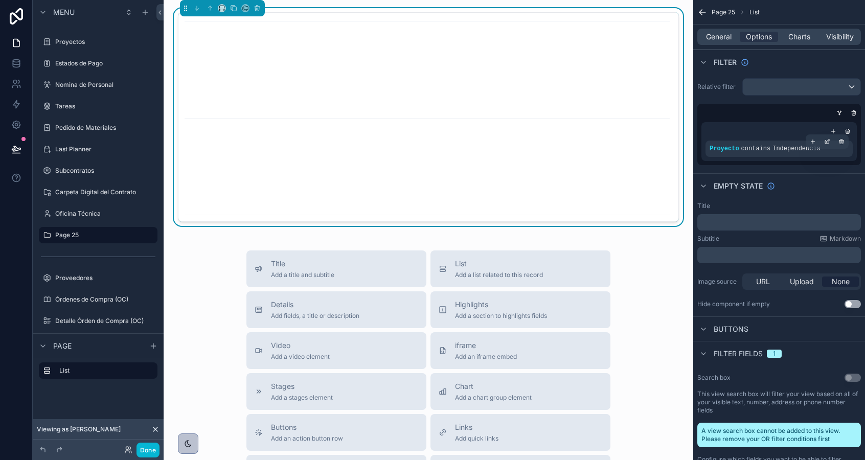
click at [756, 151] on span "contains" at bounding box center [756, 148] width 30 height 7
click at [841, 142] on icon "scrollable content" at bounding box center [841, 143] width 0 height 2
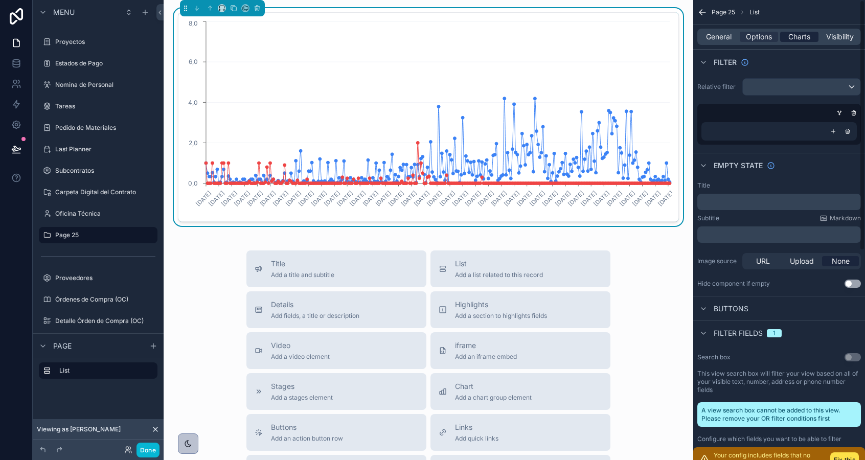
click at [799, 37] on span "Charts" at bounding box center [799, 37] width 22 height 10
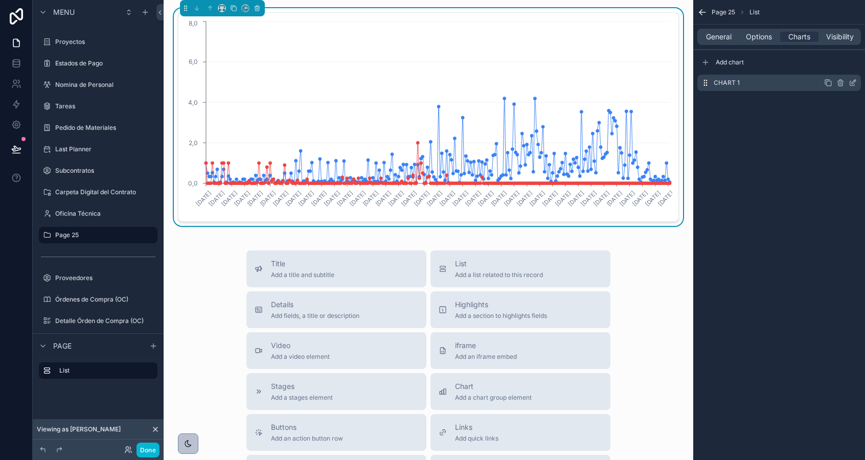
click at [853, 83] on icon "scrollable content" at bounding box center [853, 83] width 8 height 8
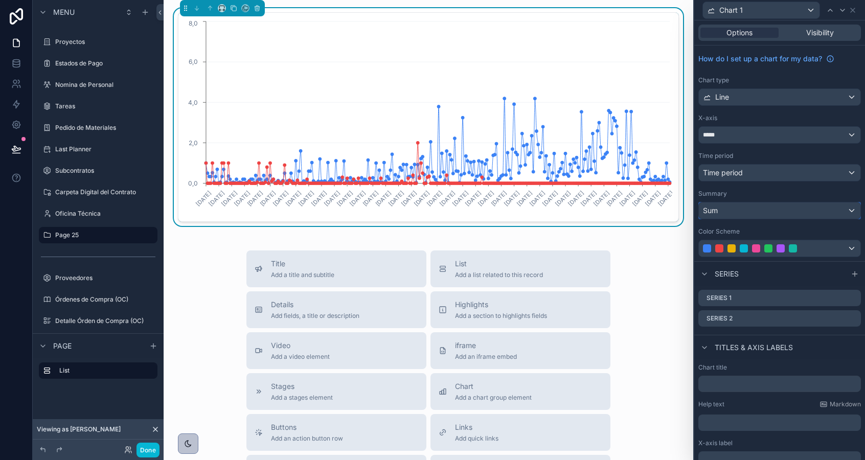
click at [744, 210] on div "Sum" at bounding box center [780, 210] width 162 height 16
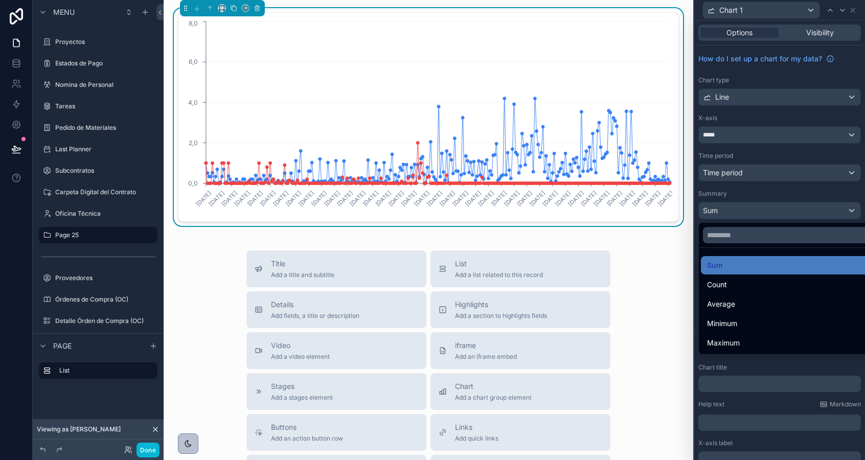
click at [712, 177] on div at bounding box center [779, 230] width 171 height 460
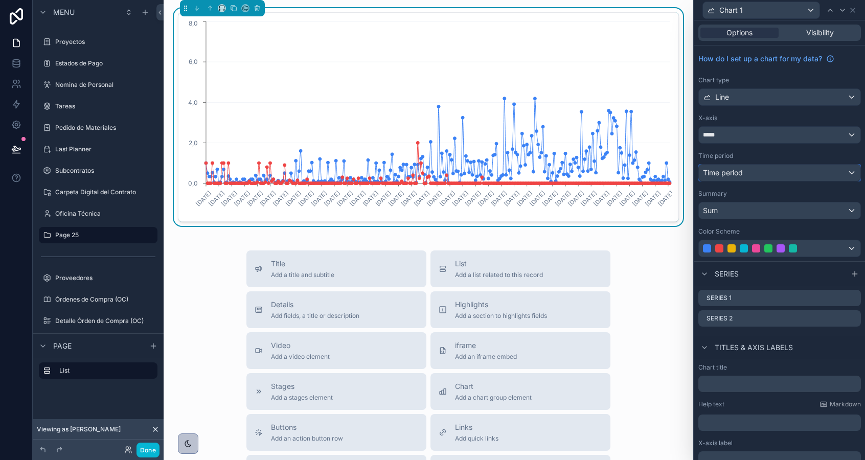
click at [719, 175] on span "Time period" at bounding box center [723, 172] width 40 height 9
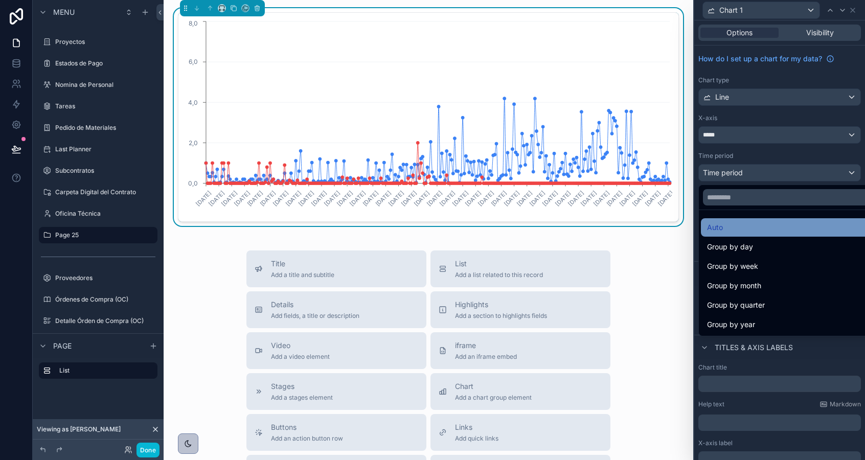
click at [718, 223] on span "Auto" at bounding box center [715, 227] width 16 height 12
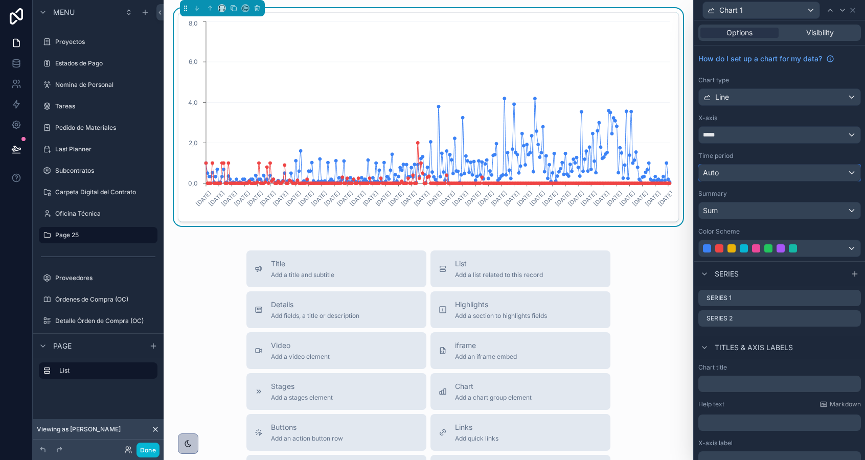
click at [721, 173] on div "Auto" at bounding box center [780, 173] width 162 height 16
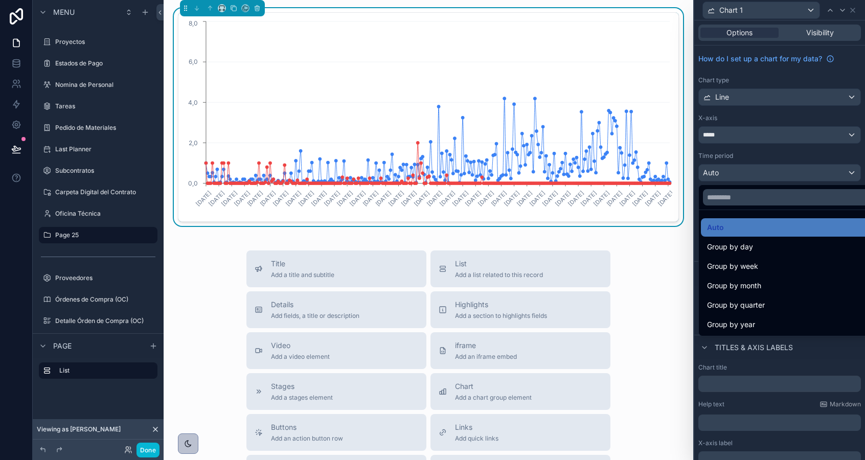
click at [722, 179] on div at bounding box center [779, 230] width 171 height 460
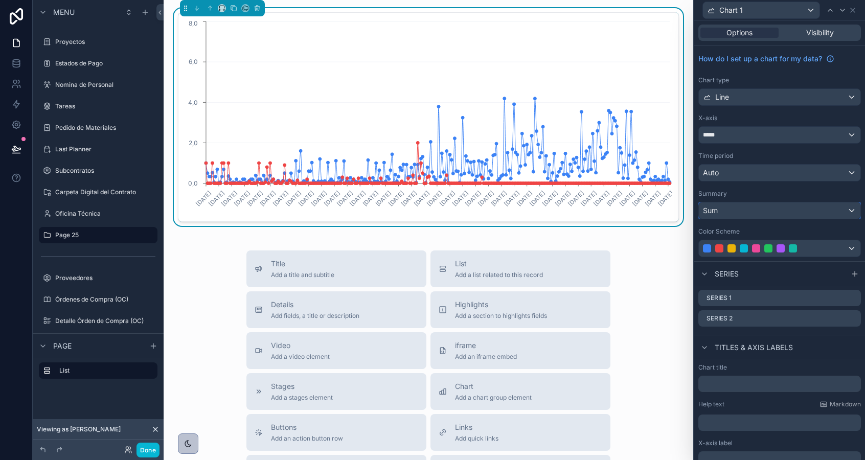
click at [722, 210] on div "Sum" at bounding box center [780, 210] width 162 height 16
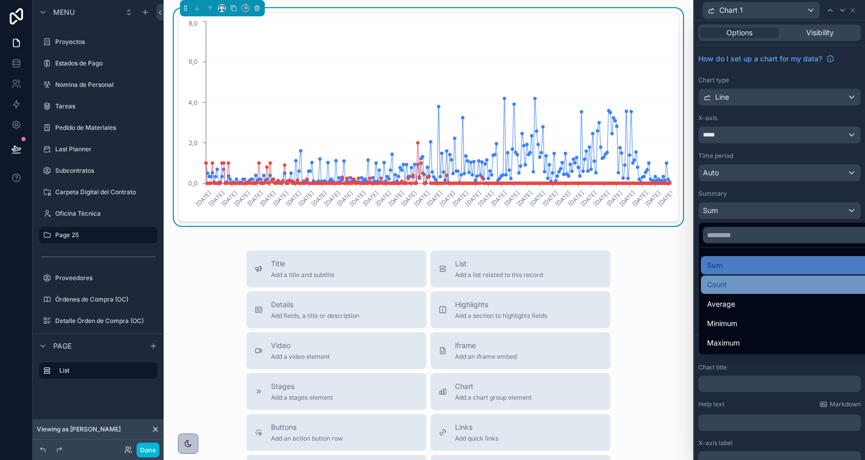
click at [730, 286] on div "Count" at bounding box center [791, 285] width 169 height 12
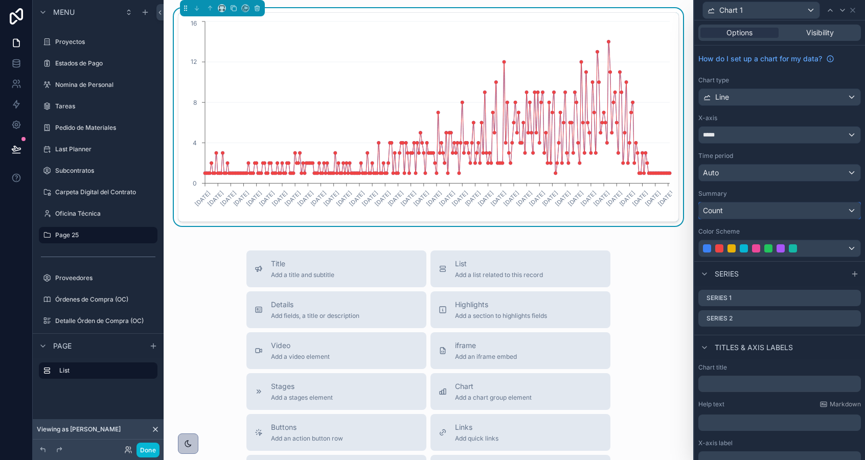
click at [725, 210] on div "Count" at bounding box center [780, 210] width 162 height 16
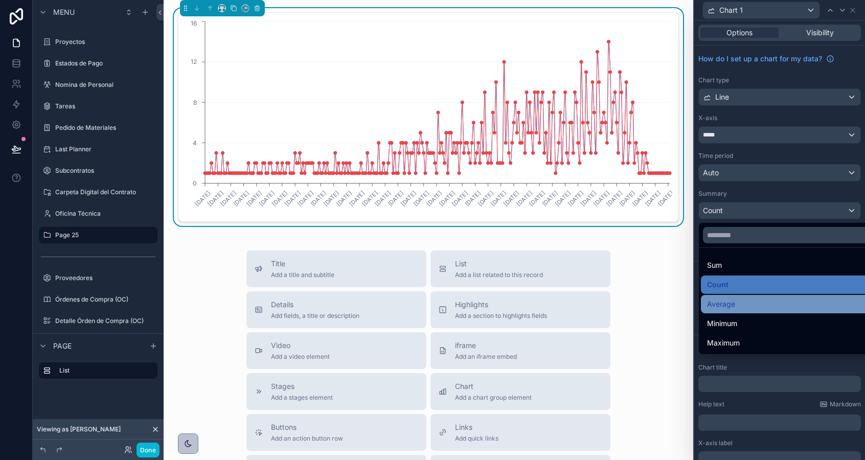
drag, startPoint x: 728, startPoint y: 292, endPoint x: 728, endPoint y: 300, distance: 7.2
click at [728, 300] on ul "Sum Count Average Minimum Maximum" at bounding box center [791, 301] width 185 height 106
click at [728, 298] on span "Average" at bounding box center [721, 304] width 28 height 12
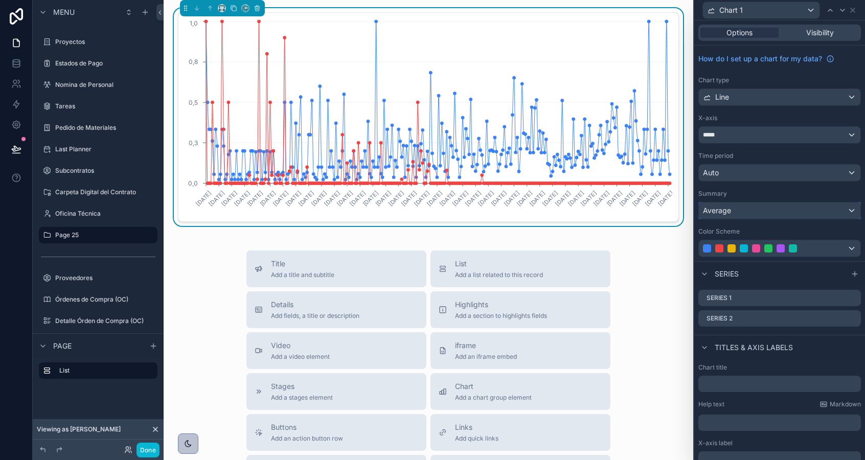
click at [726, 212] on span "Average" at bounding box center [717, 210] width 28 height 10
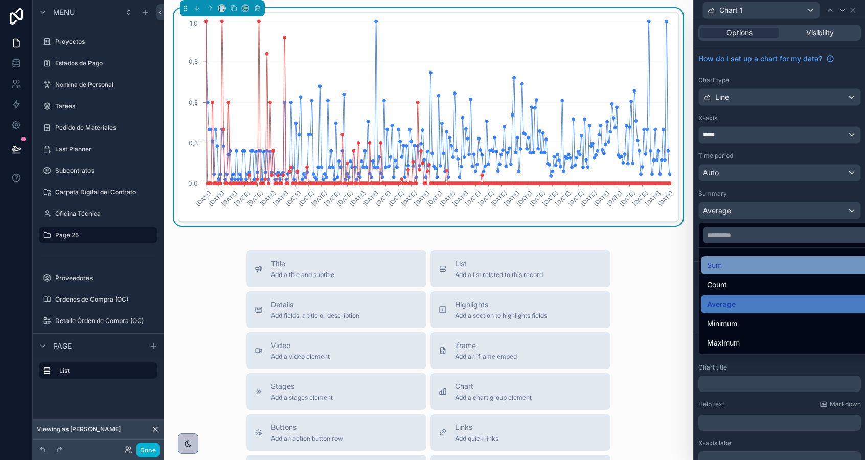
click at [729, 269] on div "Sum" at bounding box center [791, 265] width 169 height 12
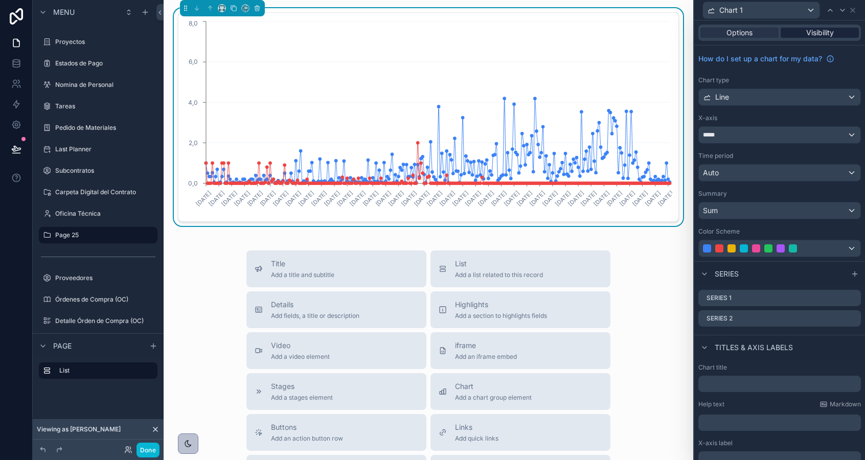
click at [809, 31] on span "Visibility" at bounding box center [820, 33] width 28 height 10
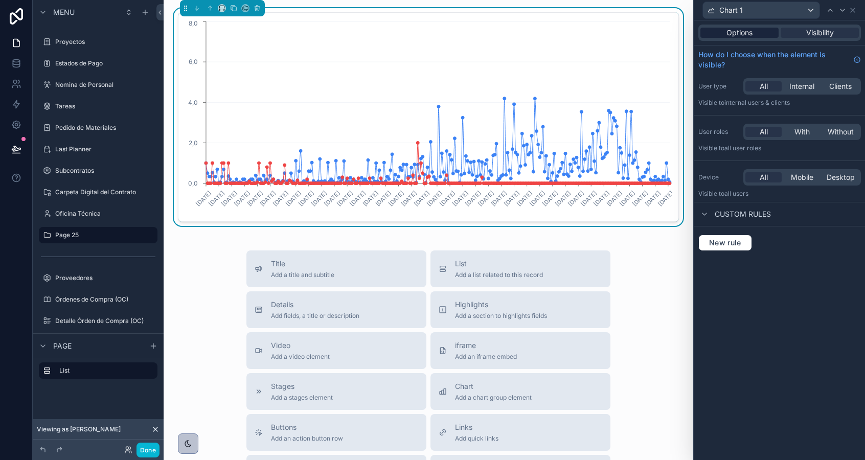
click at [747, 35] on span "Options" at bounding box center [739, 33] width 26 height 10
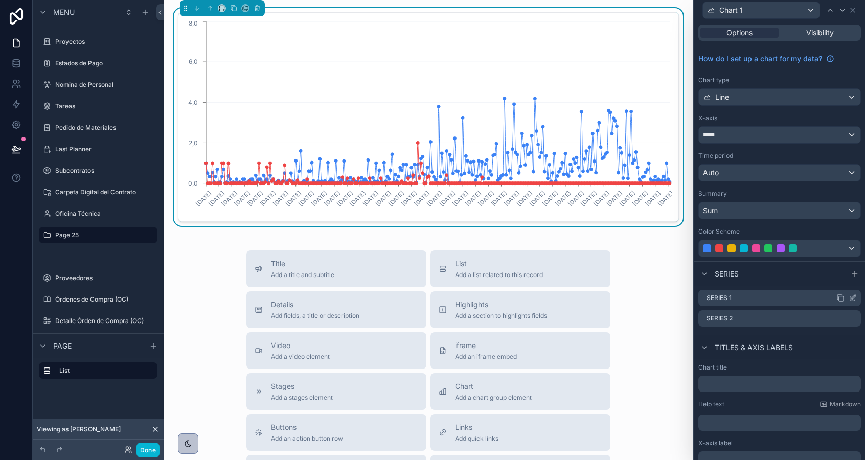
click at [840, 300] on icon at bounding box center [840, 298] width 8 height 8
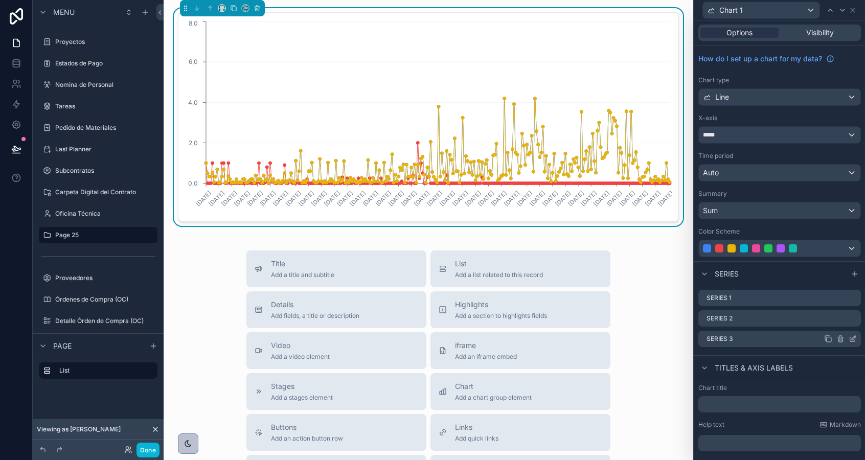
click at [852, 338] on icon at bounding box center [854, 338] width 4 height 4
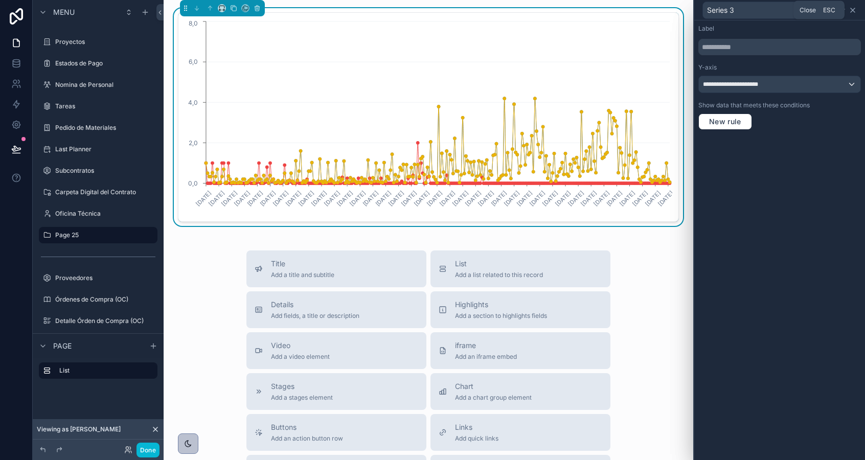
click at [855, 10] on icon at bounding box center [853, 10] width 8 height 8
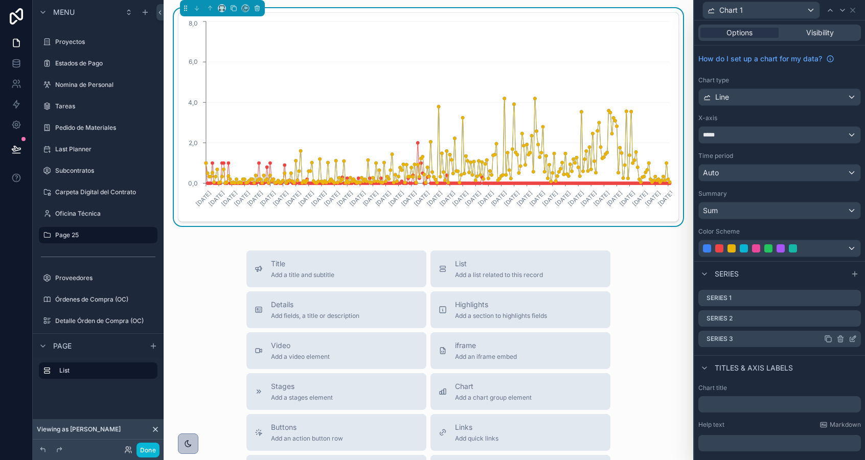
click at [840, 339] on icon at bounding box center [840, 339] width 8 height 8
click at [838, 320] on icon at bounding box center [836, 322] width 8 height 8
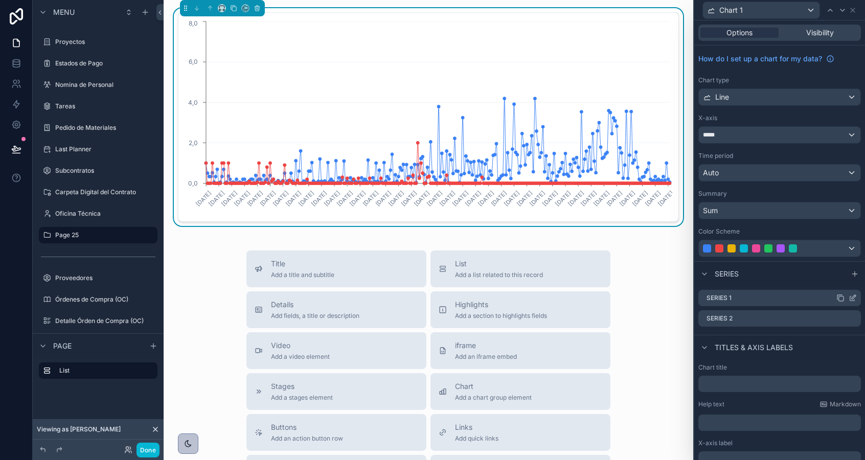
click at [853, 297] on icon at bounding box center [853, 298] width 8 height 8
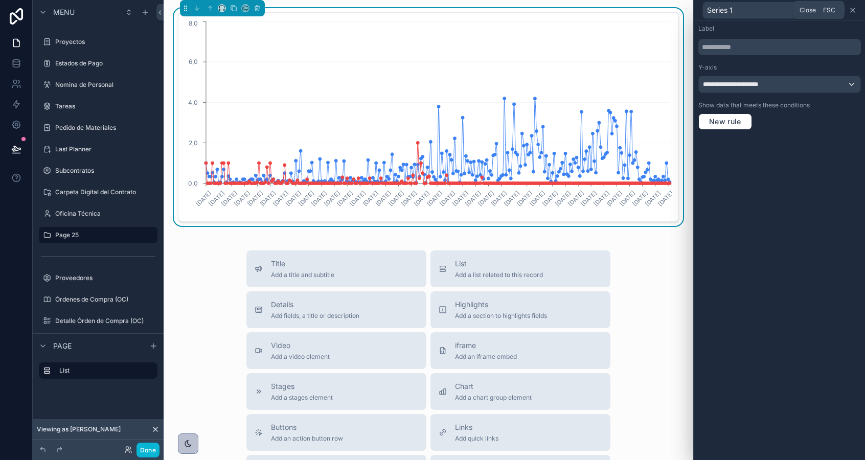
click at [852, 8] on icon at bounding box center [853, 10] width 8 height 8
